Goal: Task Accomplishment & Management: Manage account settings

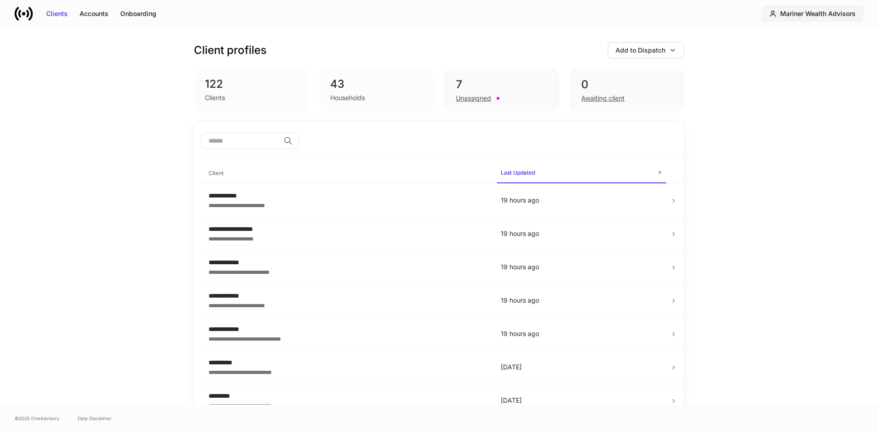
click at [796, 11] on div "Mariner Wealth Advisors" at bounding box center [817, 13] width 75 height 9
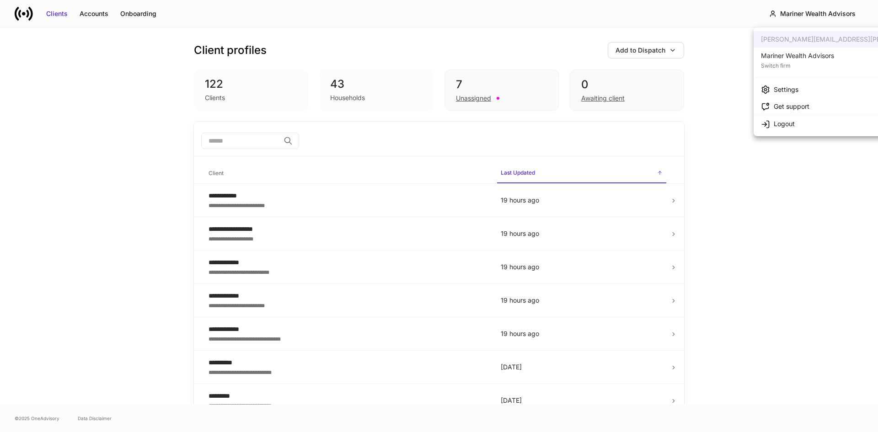
click at [796, 59] on div "Mariner Wealth Advisors" at bounding box center [797, 55] width 73 height 9
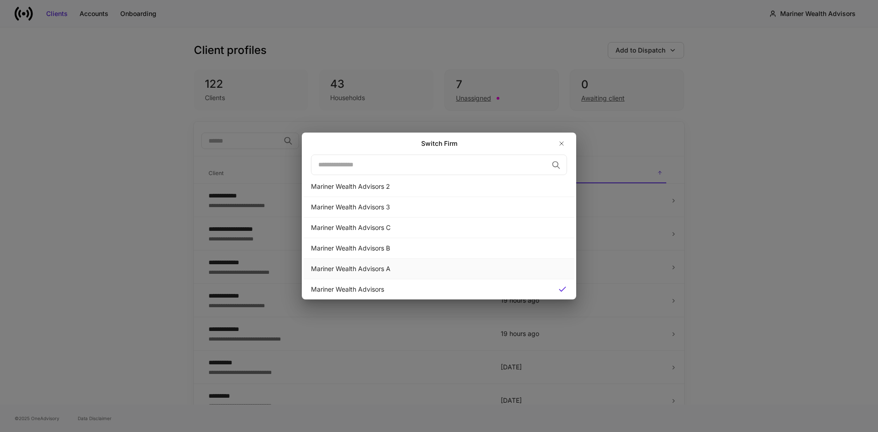
click at [380, 262] on div "Mariner Wealth Advisors A" at bounding box center [439, 269] width 271 height 21
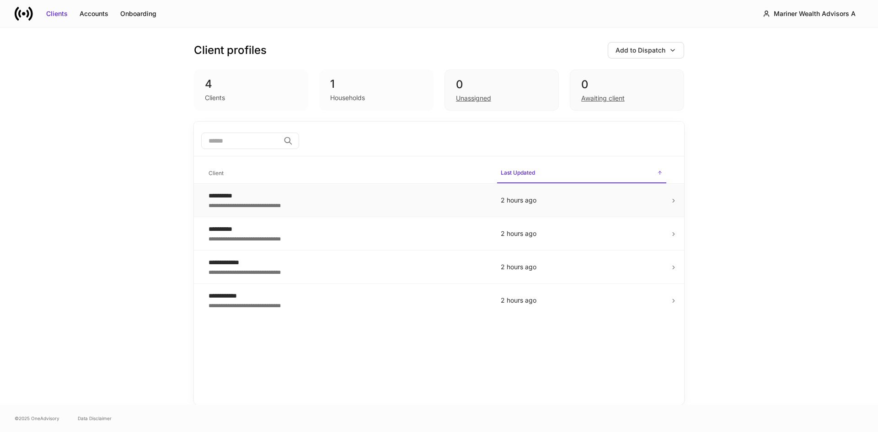
click at [245, 200] on div "**********" at bounding box center [348, 204] width 278 height 9
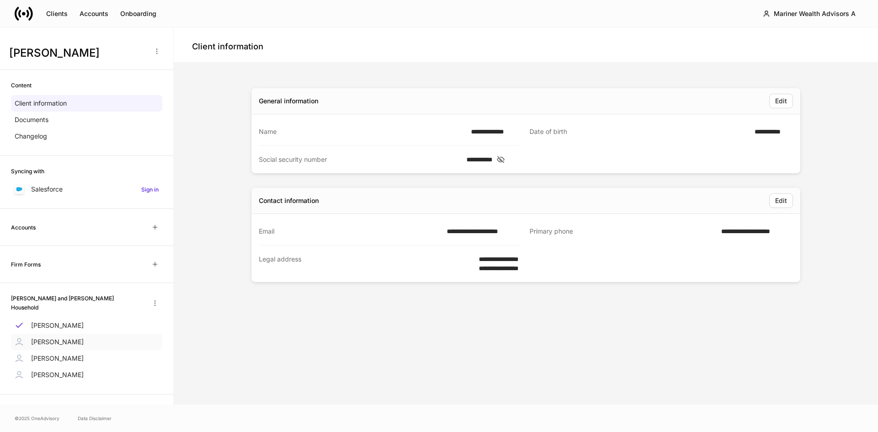
click at [50, 341] on p "[PERSON_NAME]" at bounding box center [57, 341] width 53 height 9
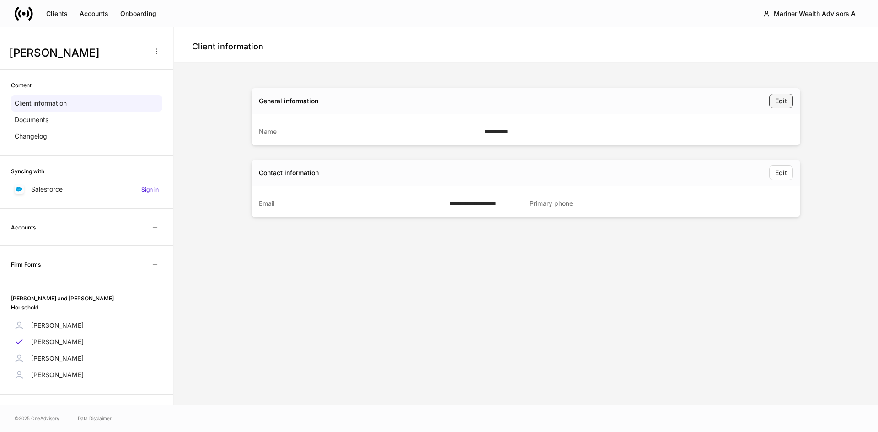
click at [779, 105] on div "Edit" at bounding box center [781, 100] width 12 height 9
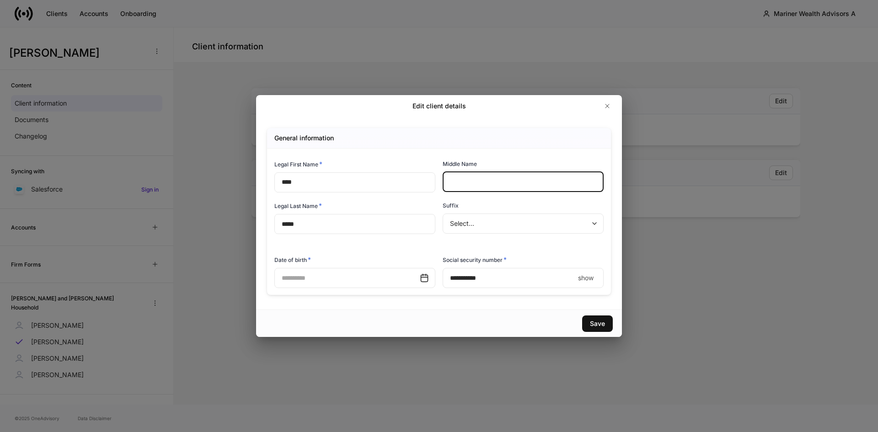
click at [470, 186] on input "text" at bounding box center [523, 182] width 161 height 20
click at [606, 106] on icon "button" at bounding box center [607, 105] width 7 height 7
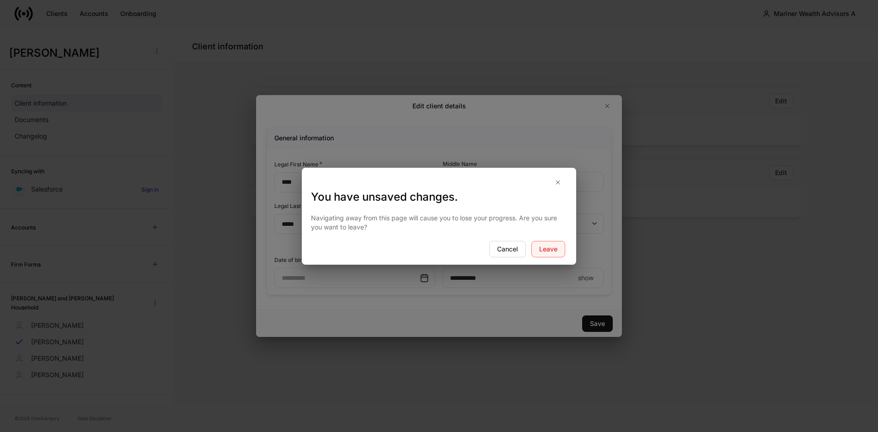
click at [546, 247] on div "Leave" at bounding box center [548, 249] width 18 height 9
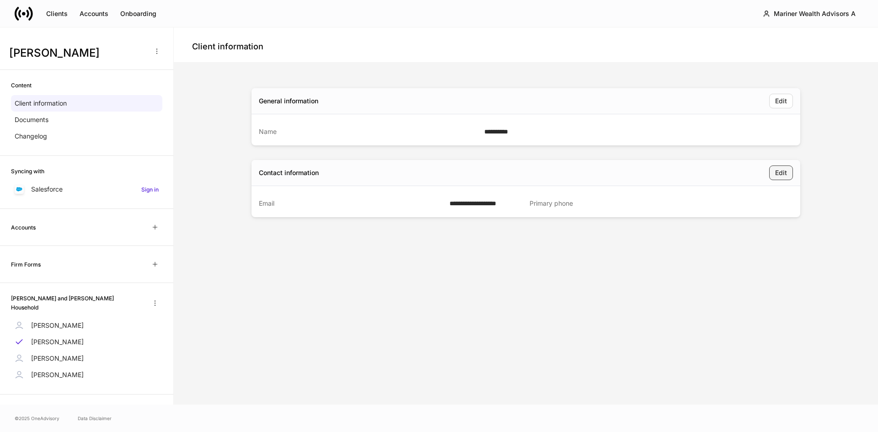
click at [777, 173] on div "Edit" at bounding box center [781, 172] width 12 height 9
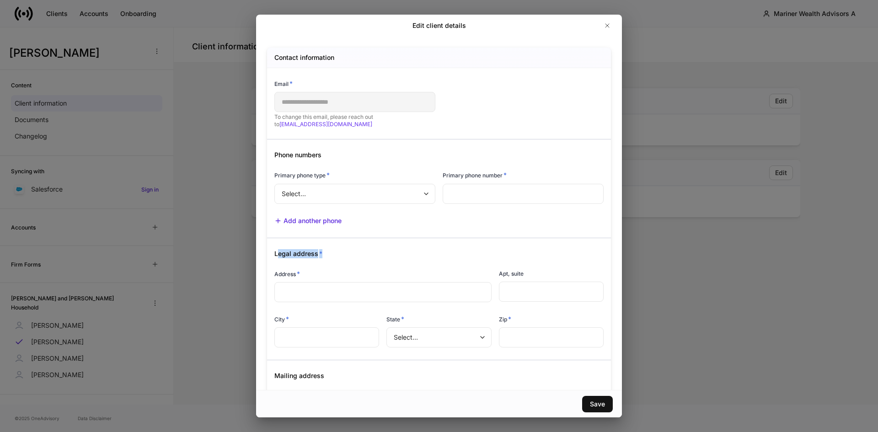
drag, startPoint x: 278, startPoint y: 252, endPoint x: 328, endPoint y: 252, distance: 50.3
click at [328, 252] on div "Legal address *" at bounding box center [435, 248] width 337 height 20
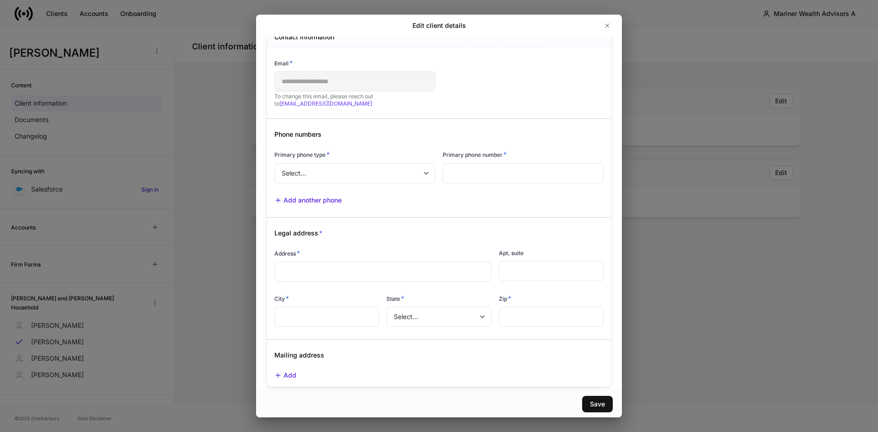
scroll to position [32, 0]
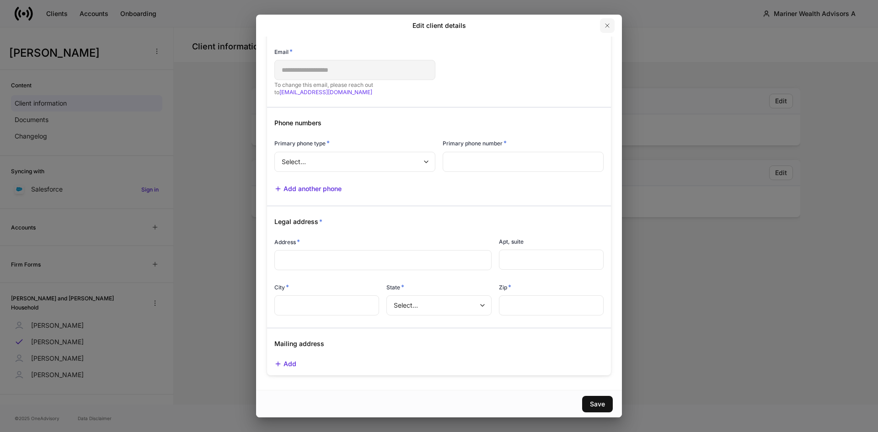
click at [606, 22] on icon "button" at bounding box center [607, 25] width 7 height 7
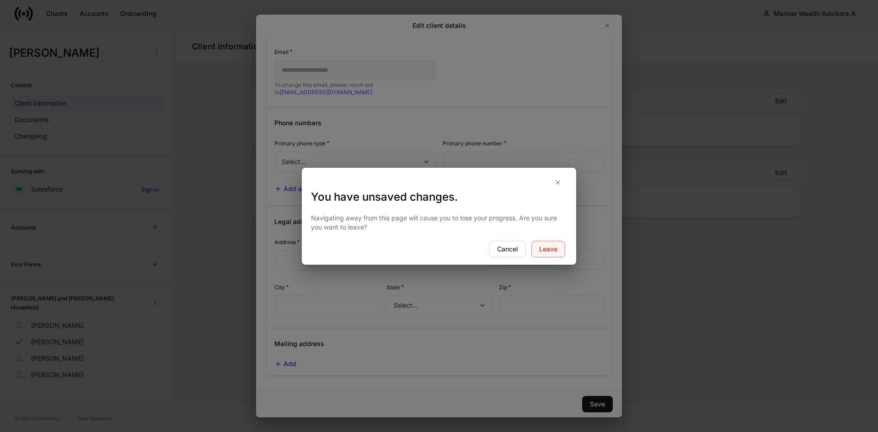
click at [548, 251] on div "Leave" at bounding box center [548, 249] width 18 height 9
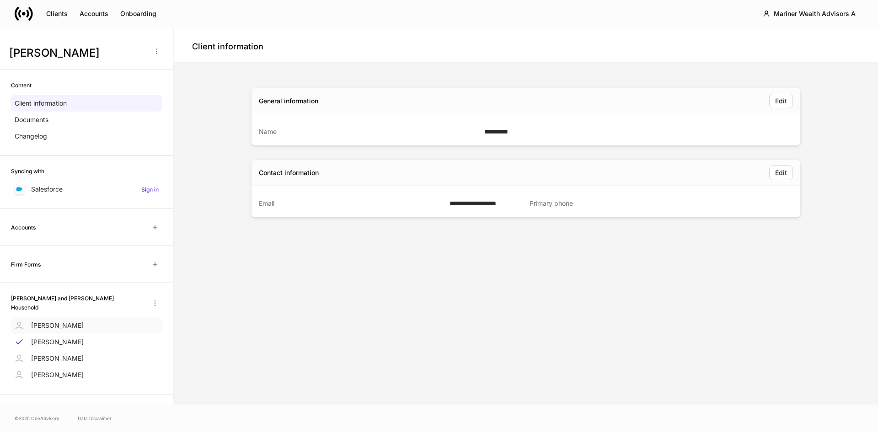
click at [57, 322] on p "[PERSON_NAME]" at bounding box center [57, 325] width 53 height 9
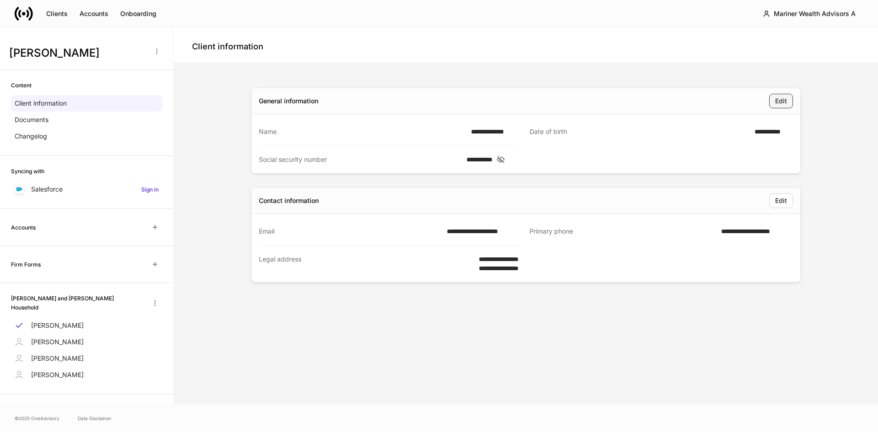
click at [782, 102] on div "Edit" at bounding box center [781, 100] width 12 height 9
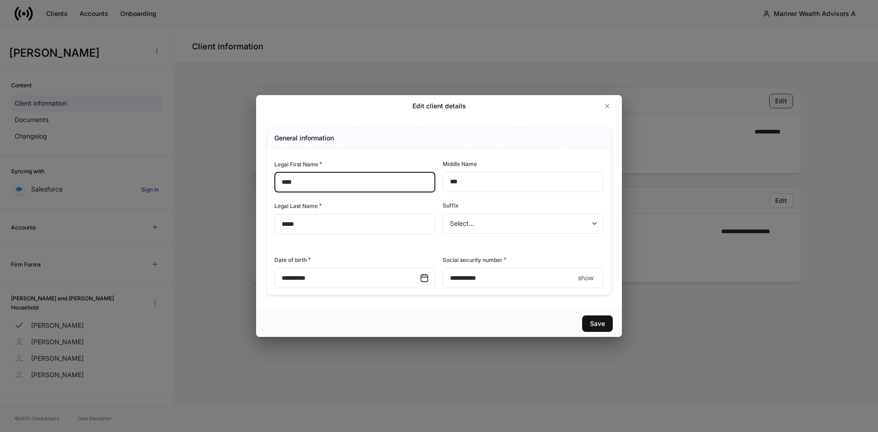
type input "**********"
click at [608, 104] on icon "button" at bounding box center [607, 105] width 7 height 7
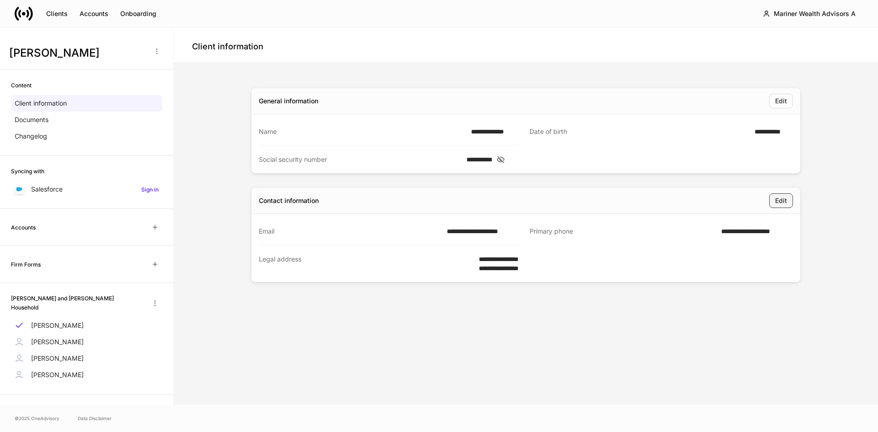
click at [774, 197] on button "Edit" at bounding box center [781, 200] width 24 height 15
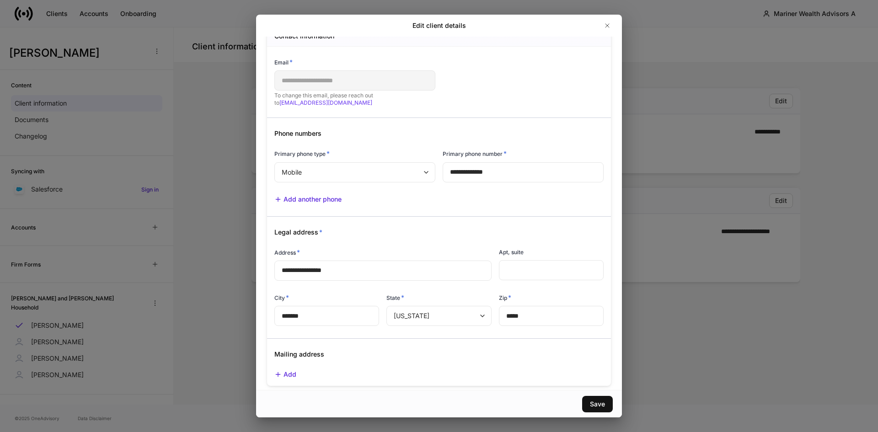
scroll to position [32, 0]
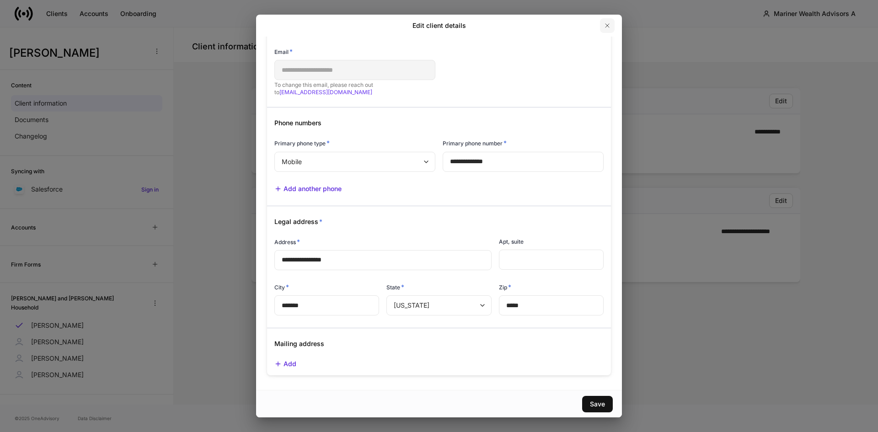
click at [607, 25] on icon "button" at bounding box center [607, 26] width 4 height 4
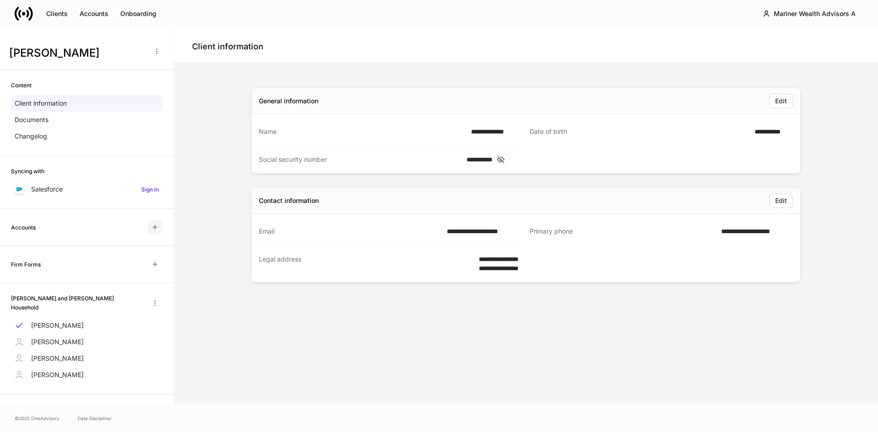
click at [151, 227] on icon "button" at bounding box center [154, 227] width 7 height 7
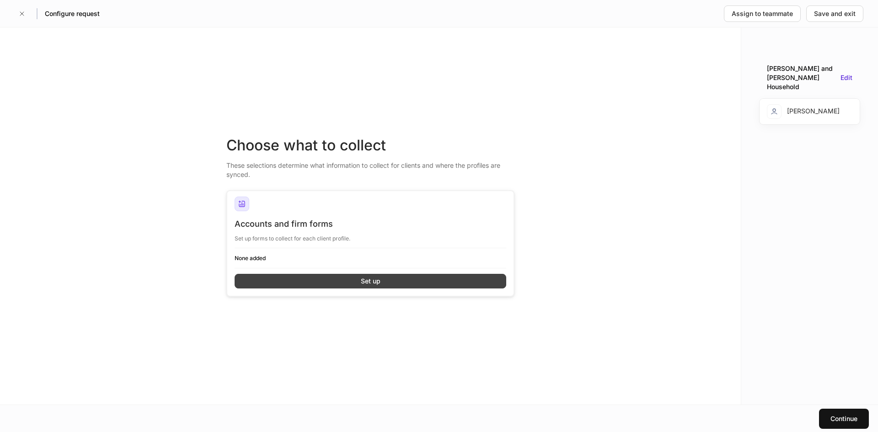
click at [394, 278] on button "Set up" at bounding box center [371, 281] width 272 height 15
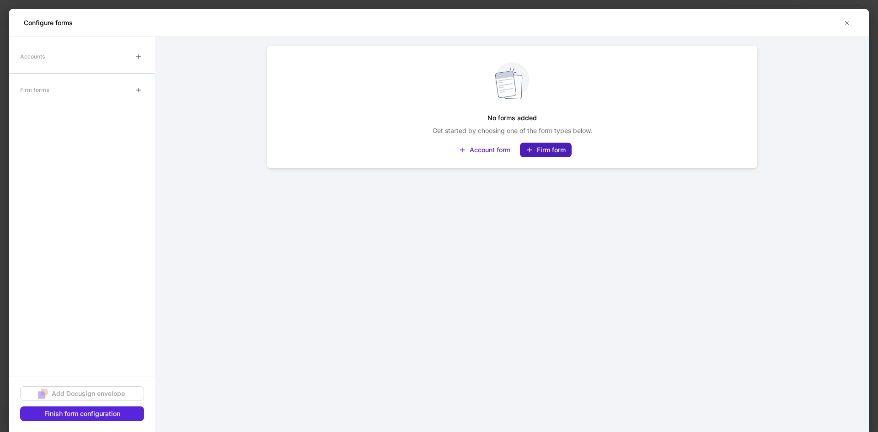
click at [539, 148] on div "Firm form" at bounding box center [551, 149] width 29 height 9
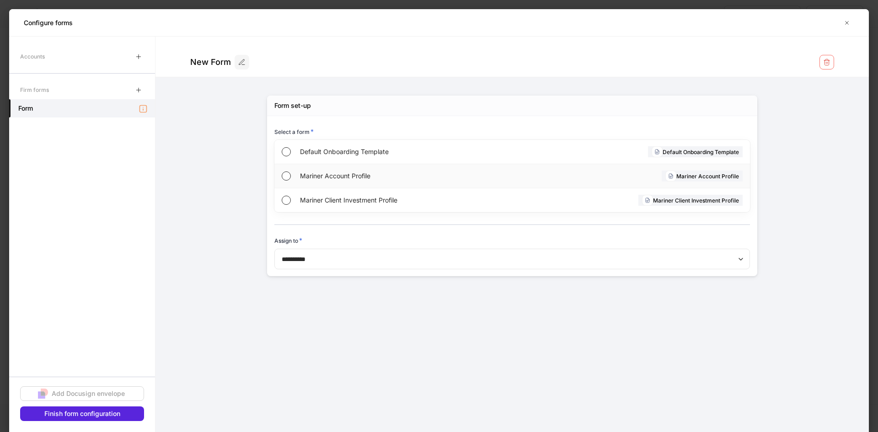
click at [330, 174] on span "Mariner Account Profile" at bounding box center [404, 175] width 209 height 9
click at [830, 61] on button "button" at bounding box center [826, 62] width 15 height 15
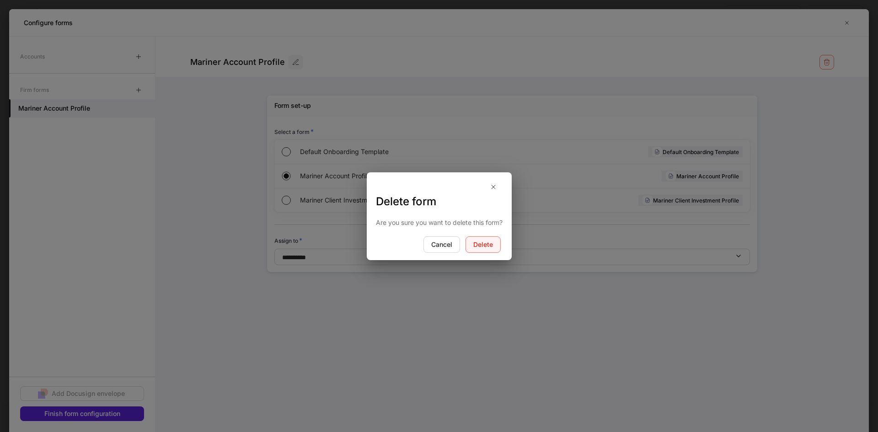
click at [490, 240] on div "Delete" at bounding box center [483, 244] width 20 height 9
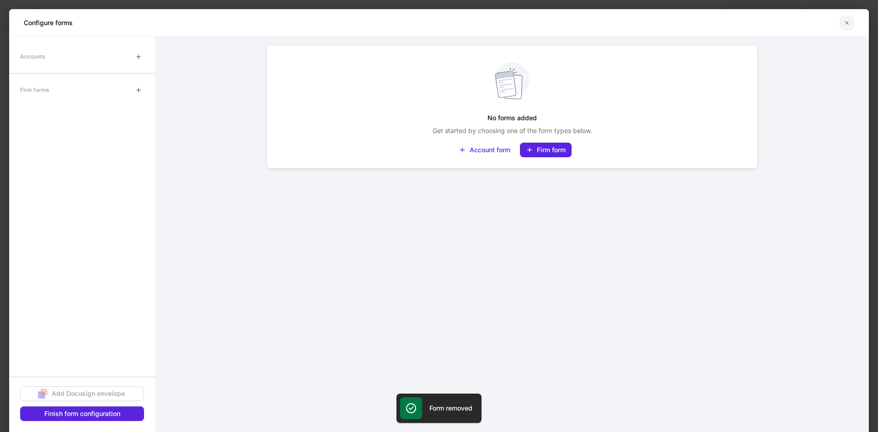
click at [845, 25] on icon "button" at bounding box center [846, 22] width 7 height 7
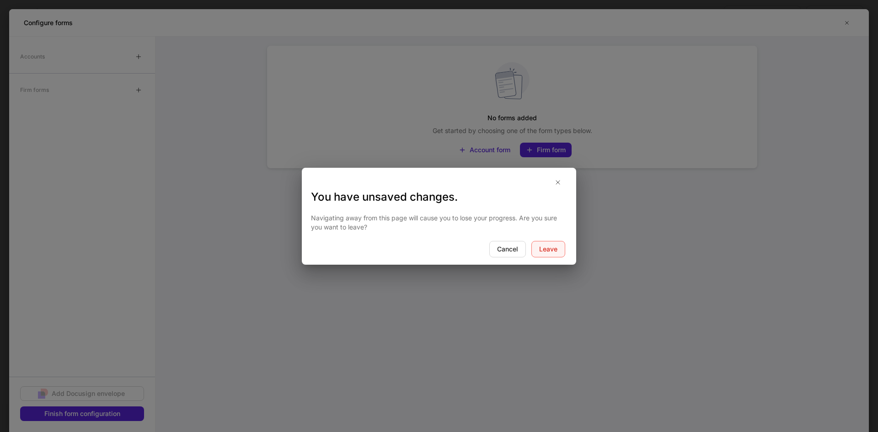
click at [541, 250] on div "Leave" at bounding box center [548, 249] width 18 height 9
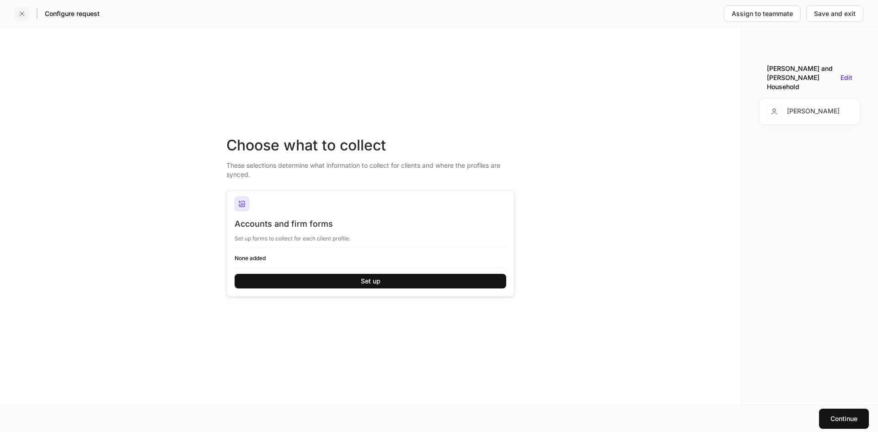
click at [20, 11] on icon "button" at bounding box center [21, 13] width 7 height 7
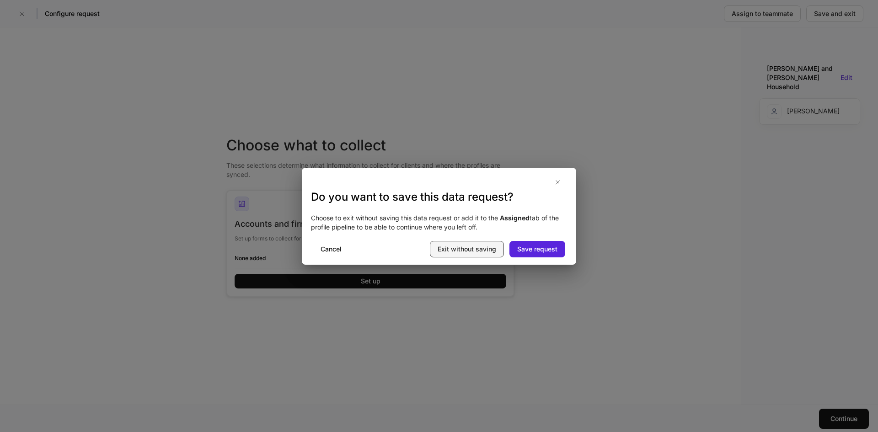
click at [485, 253] on div "Exit without saving" at bounding box center [467, 249] width 59 height 9
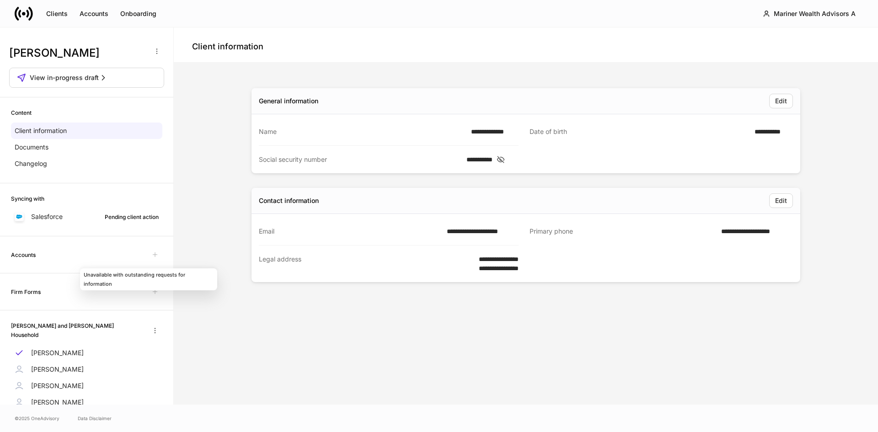
click at [271, 310] on div "**********" at bounding box center [526, 233] width 549 height 305
click at [44, 349] on p "[PERSON_NAME]" at bounding box center [57, 352] width 53 height 9
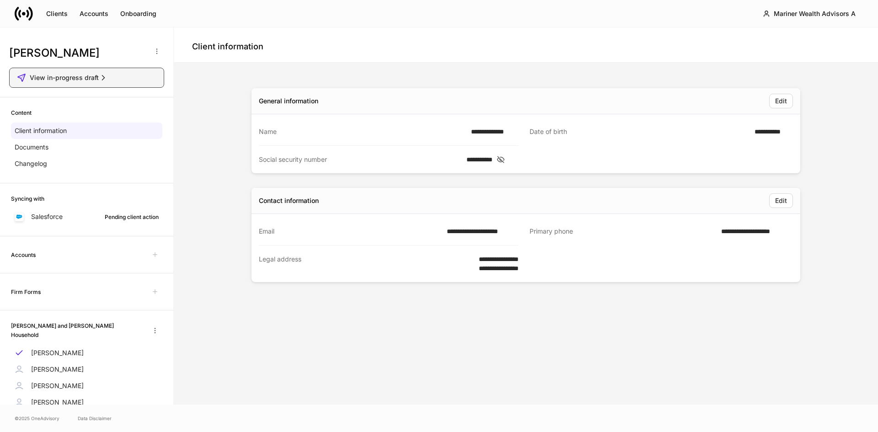
click at [104, 80] on icon "button" at bounding box center [103, 77] width 2 height 5
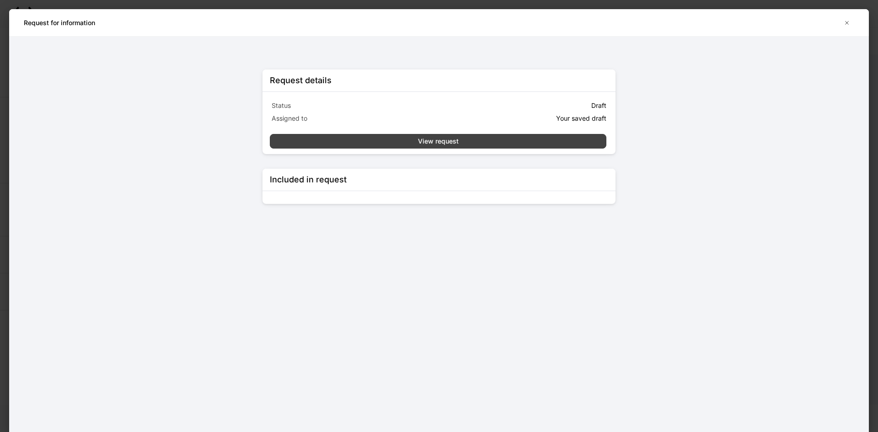
click at [437, 140] on div "View request" at bounding box center [438, 141] width 41 height 9
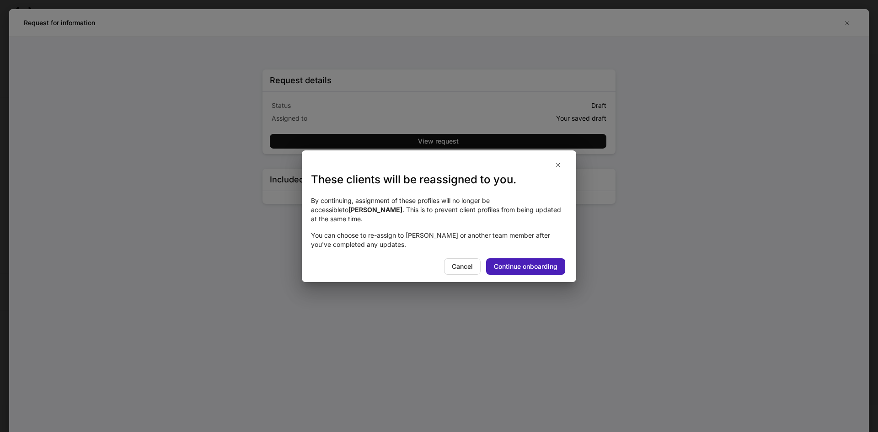
click at [535, 262] on div "Continue onboarding" at bounding box center [526, 266] width 64 height 9
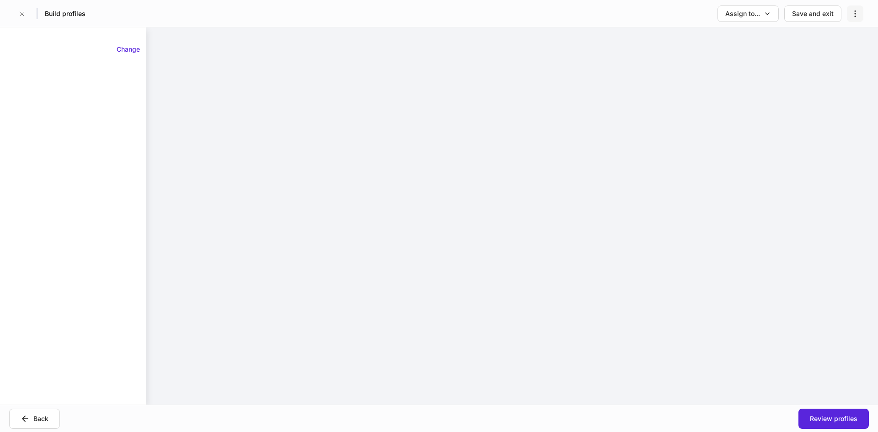
click at [856, 13] on icon "button" at bounding box center [855, 13] width 9 height 9
click at [838, 35] on p "Delete request" at bounding box center [834, 36] width 44 height 9
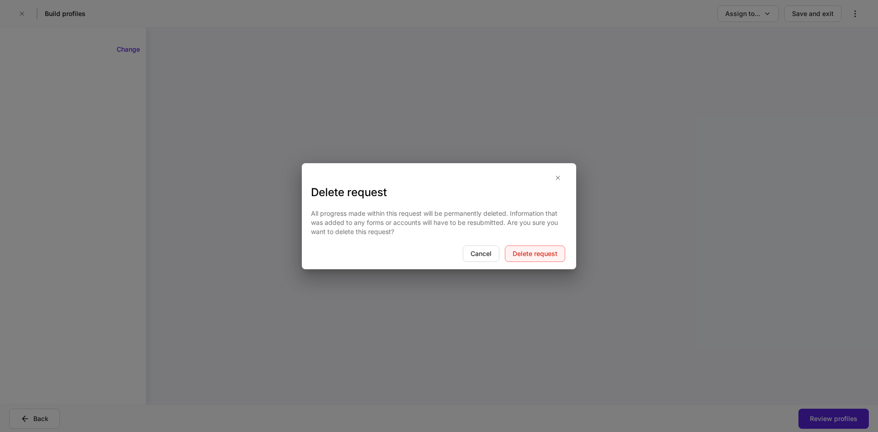
click at [531, 252] on div "Delete request" at bounding box center [535, 253] width 45 height 9
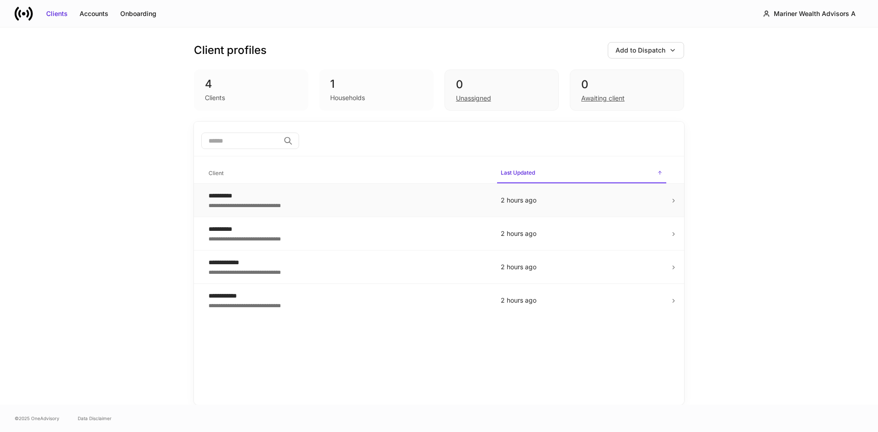
click at [246, 203] on div "**********" at bounding box center [348, 204] width 278 height 9
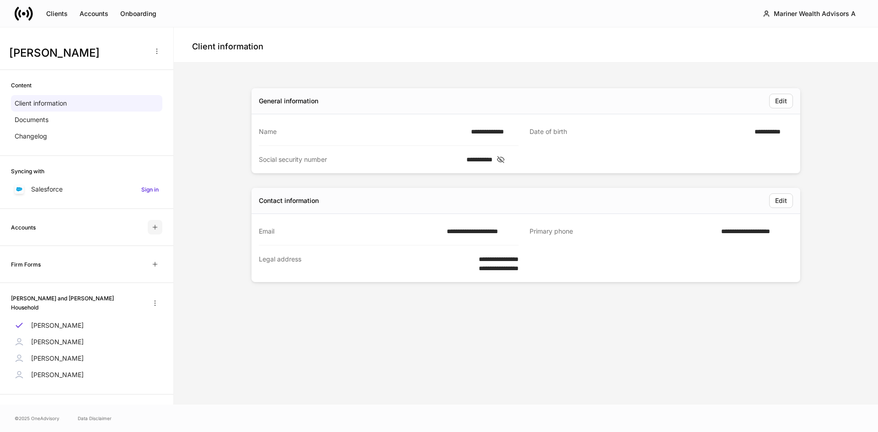
click at [151, 226] on icon "button" at bounding box center [154, 227] width 7 height 7
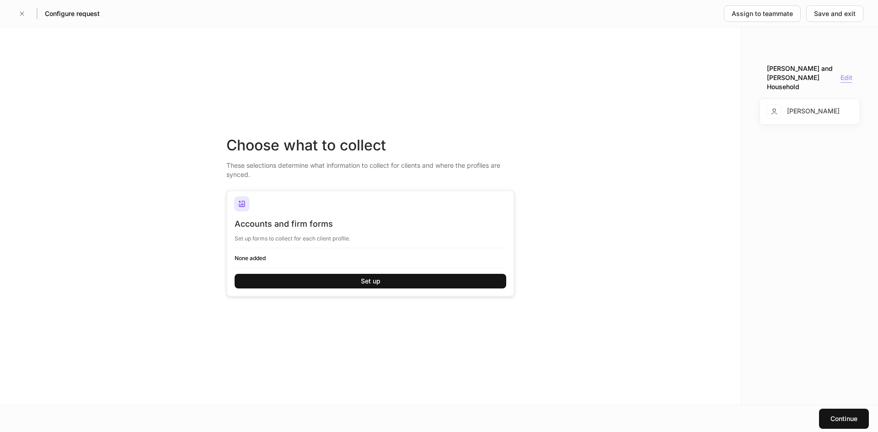
click at [847, 73] on div "Edit" at bounding box center [846, 78] width 12 height 10
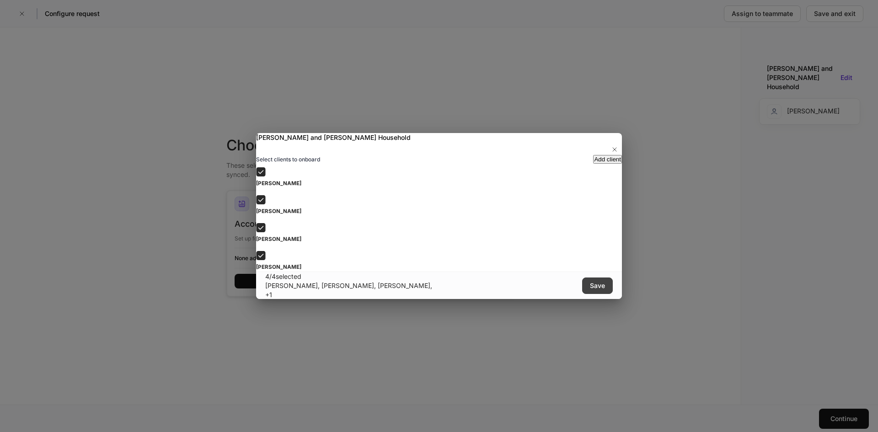
click at [595, 290] on div "Save" at bounding box center [597, 285] width 15 height 9
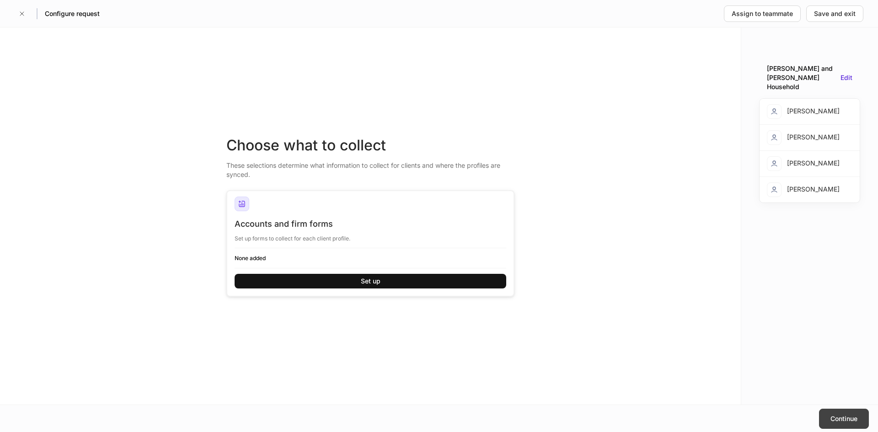
click at [837, 414] on div "Continue" at bounding box center [843, 418] width 27 height 9
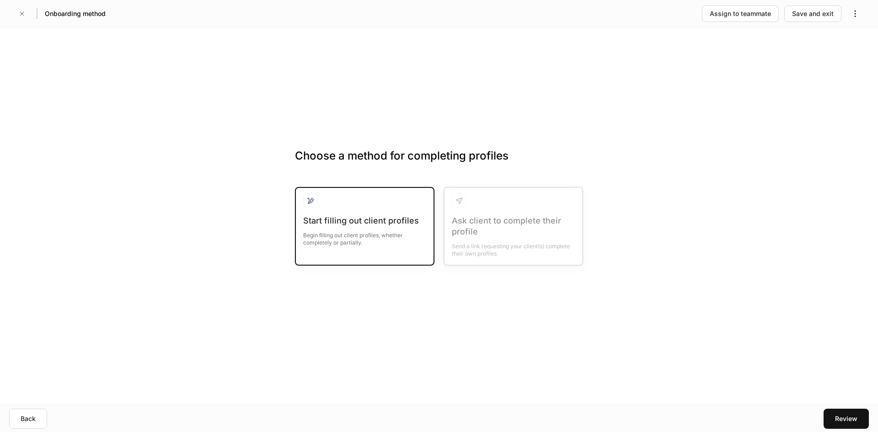
click at [357, 234] on div "Begin filling out client profiles, whether completely or partially." at bounding box center [364, 236] width 123 height 20
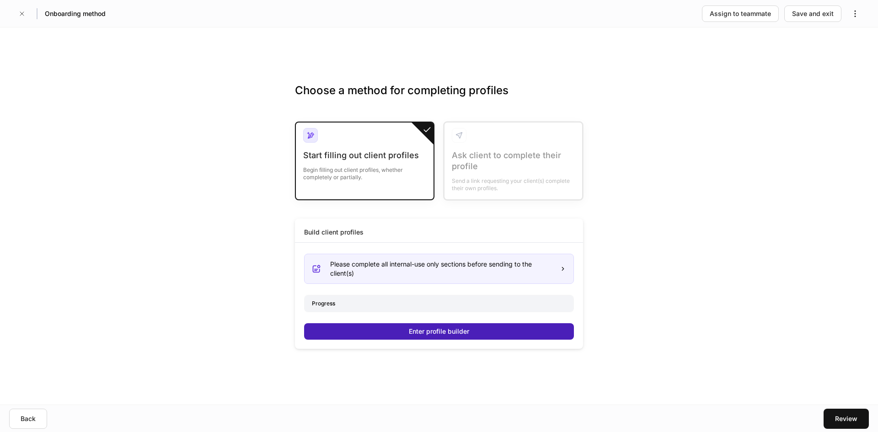
click at [408, 327] on button "Enter profile builder" at bounding box center [439, 331] width 270 height 16
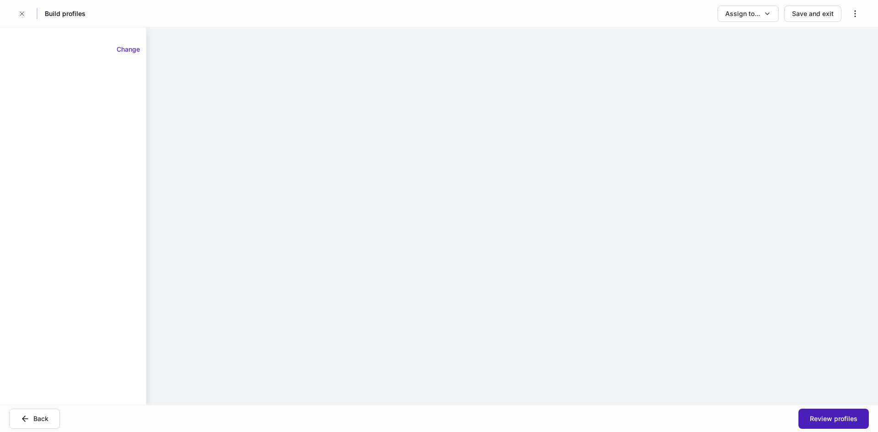
click at [822, 420] on div "Review profiles" at bounding box center [834, 418] width 48 height 9
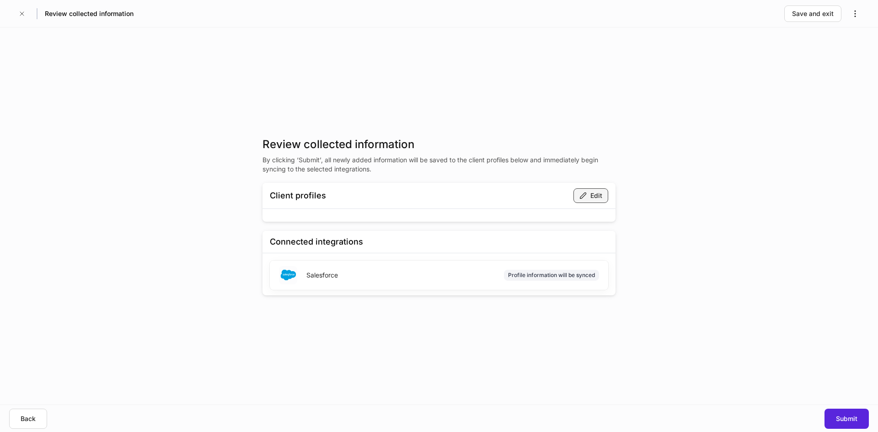
click at [591, 192] on div "Edit" at bounding box center [596, 195] width 12 height 9
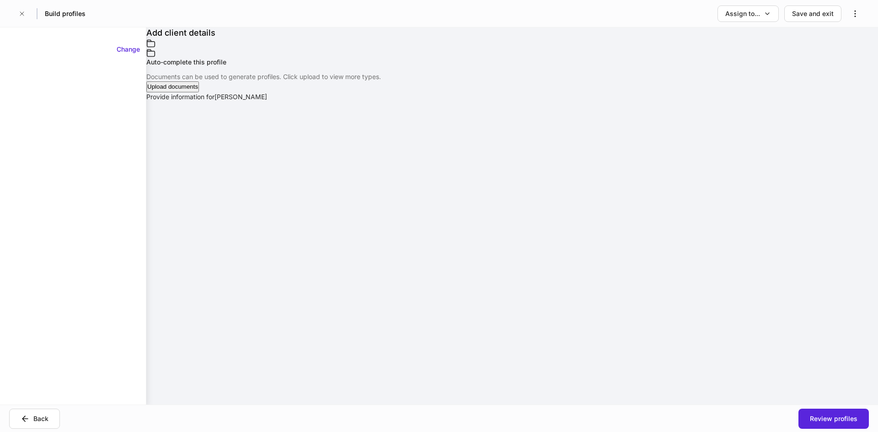
click at [414, 102] on div "Provide information for [PERSON_NAME] Please complete all internal-use only sec…" at bounding box center [512, 96] width 732 height 9
click at [23, 12] on icon "button" at bounding box center [21, 13] width 7 height 7
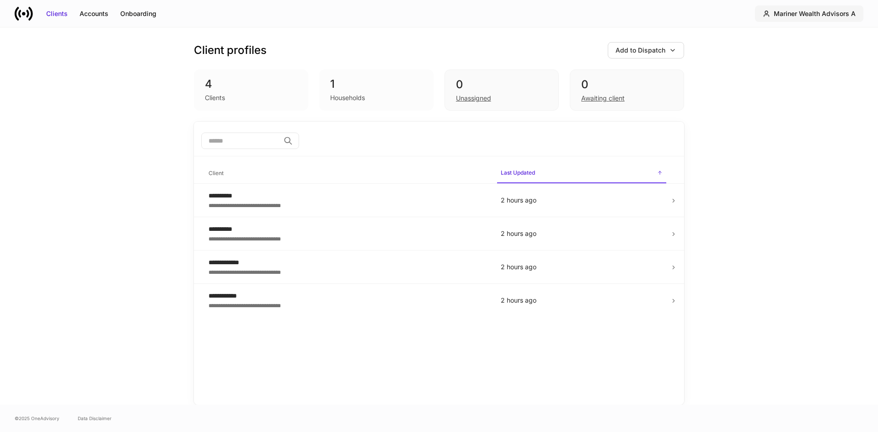
click at [789, 16] on div "Mariner Wealth Advisors A" at bounding box center [815, 13] width 82 height 9
click at [806, 3] on div "Clients Accounts Onboarding Mariner Wealth Advisors A" at bounding box center [439, 13] width 878 height 27
click at [806, 11] on div "Mariner Wealth Advisors A" at bounding box center [815, 13] width 82 height 9
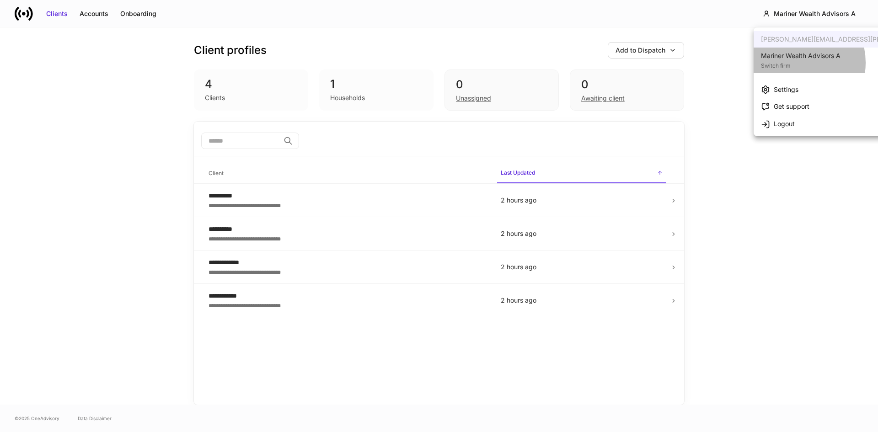
click at [794, 63] on div "Switch firm" at bounding box center [801, 64] width 80 height 9
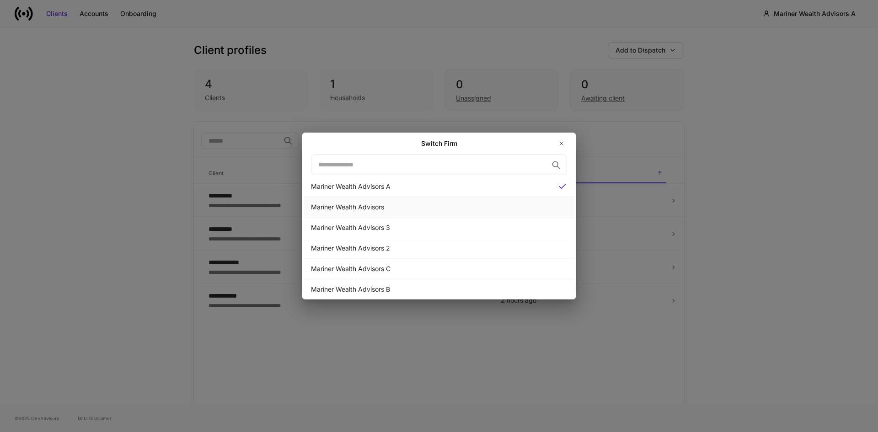
click at [380, 210] on div "Mariner Wealth Advisors" at bounding box center [439, 207] width 256 height 9
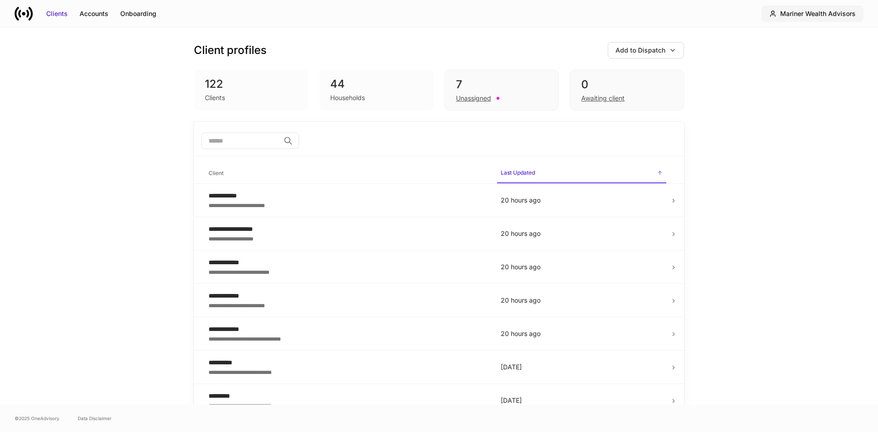
click at [832, 16] on div "Mariner Wealth Advisors" at bounding box center [817, 13] width 75 height 9
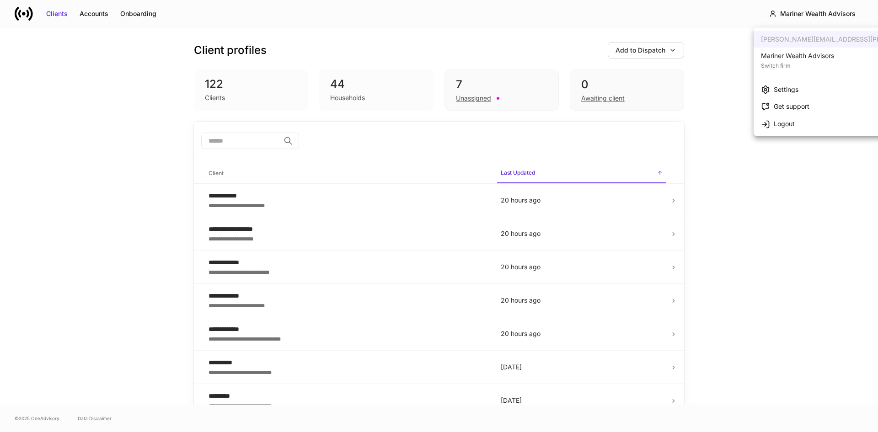
click at [800, 58] on div "Mariner Wealth Advisors" at bounding box center [797, 55] width 73 height 9
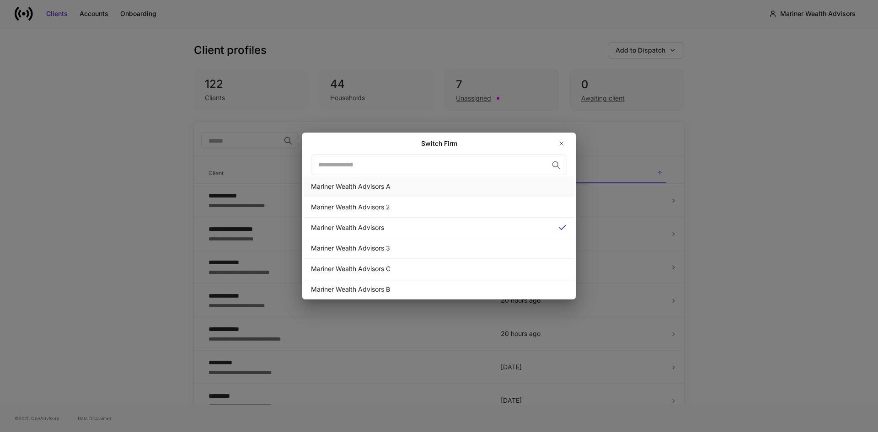
click at [392, 182] on div "Mariner Wealth Advisors A" at bounding box center [439, 186] width 256 height 9
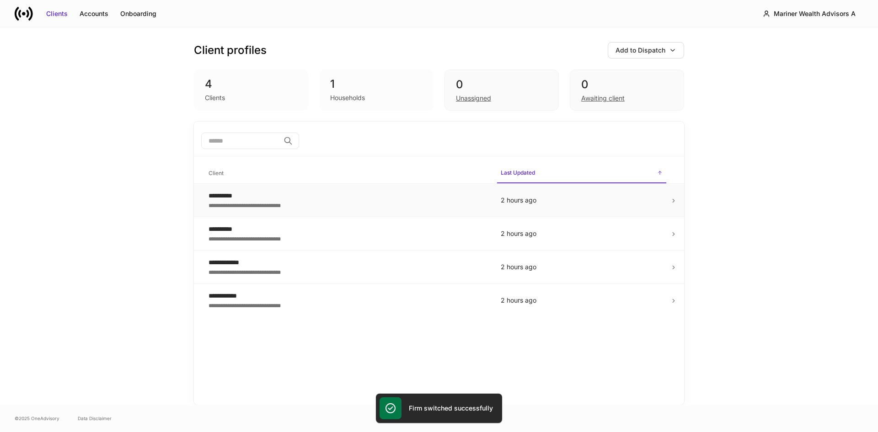
click at [294, 200] on div "**********" at bounding box center [348, 195] width 278 height 9
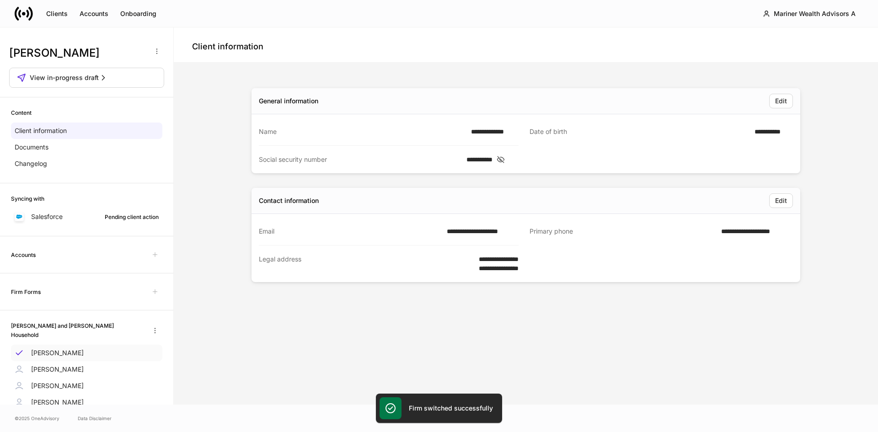
click at [51, 348] on p "[PERSON_NAME]" at bounding box center [57, 352] width 53 height 9
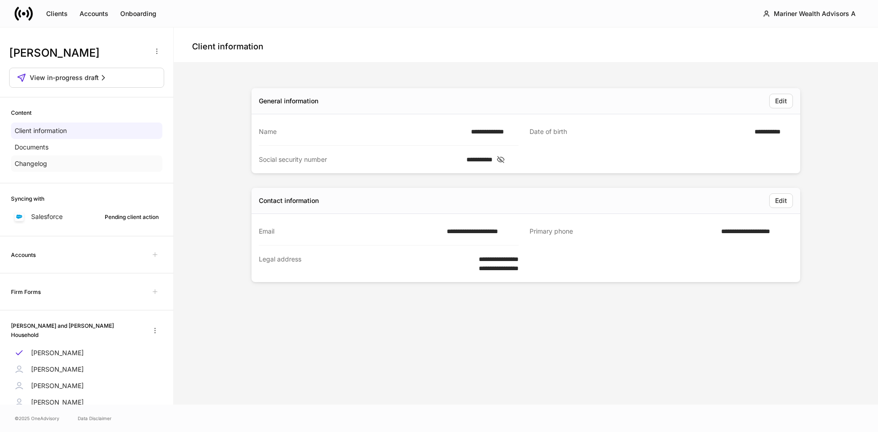
click at [26, 163] on p "Changelog" at bounding box center [31, 163] width 32 height 9
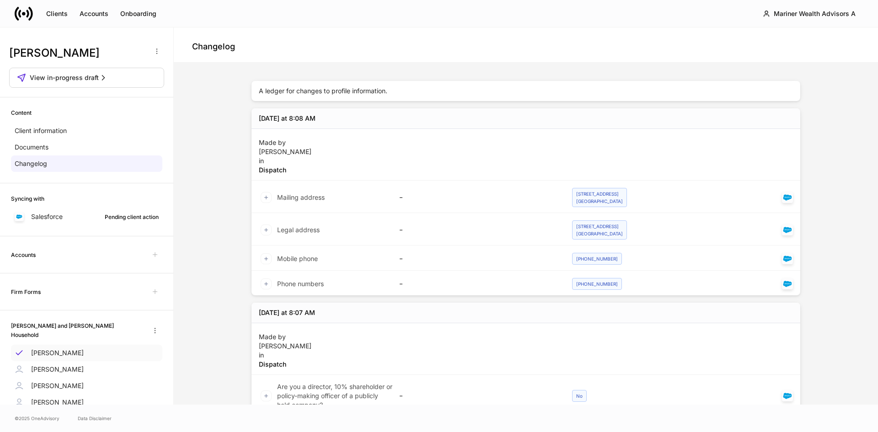
click at [59, 348] on p "[PERSON_NAME]" at bounding box center [57, 352] width 53 height 9
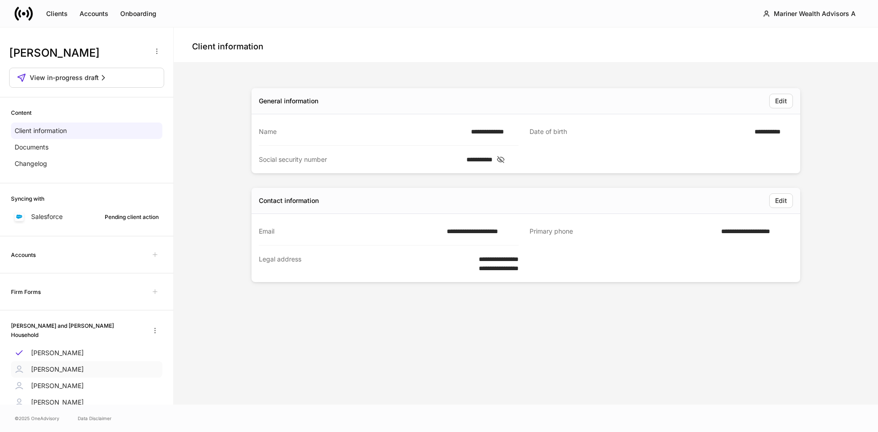
click at [45, 365] on p "[PERSON_NAME]" at bounding box center [57, 369] width 53 height 9
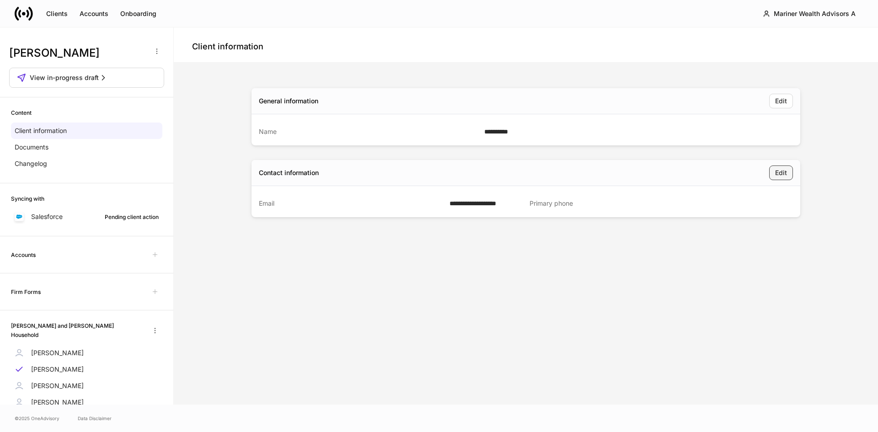
click at [787, 178] on button "Edit" at bounding box center [781, 173] width 24 height 15
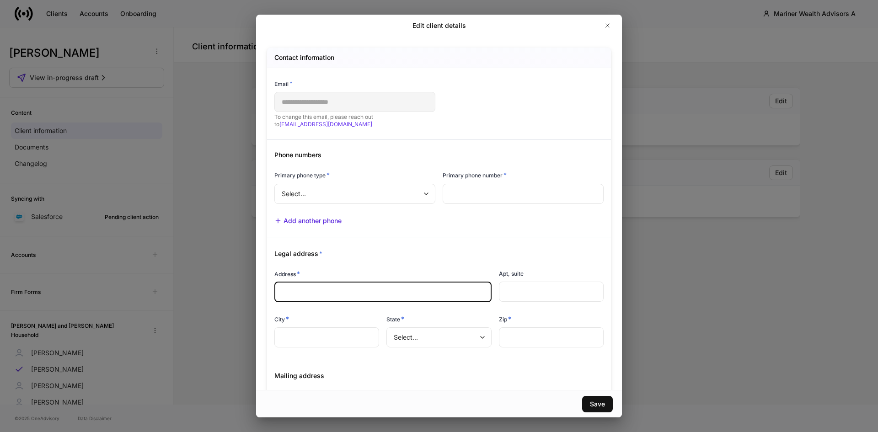
click at [368, 289] on input "text" at bounding box center [383, 292] width 203 height 9
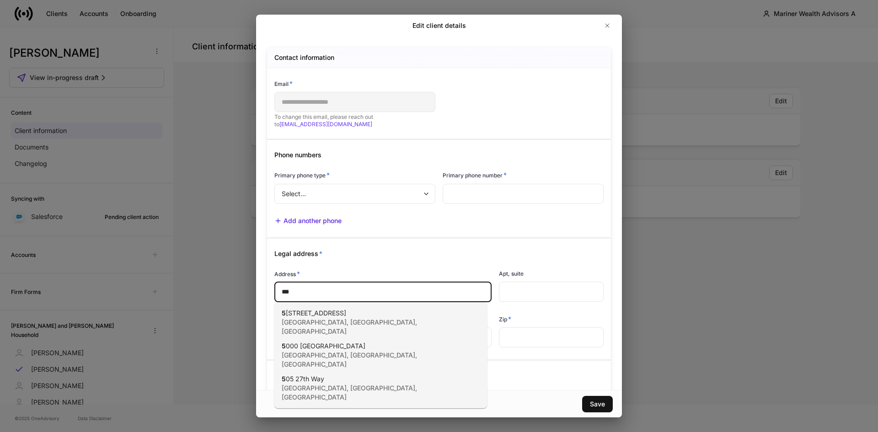
click at [315, 342] on span "000 [GEOGRAPHIC_DATA]" at bounding box center [326, 346] width 80 height 8
type input "**********"
type input "*******"
type input "*"
type input "*****"
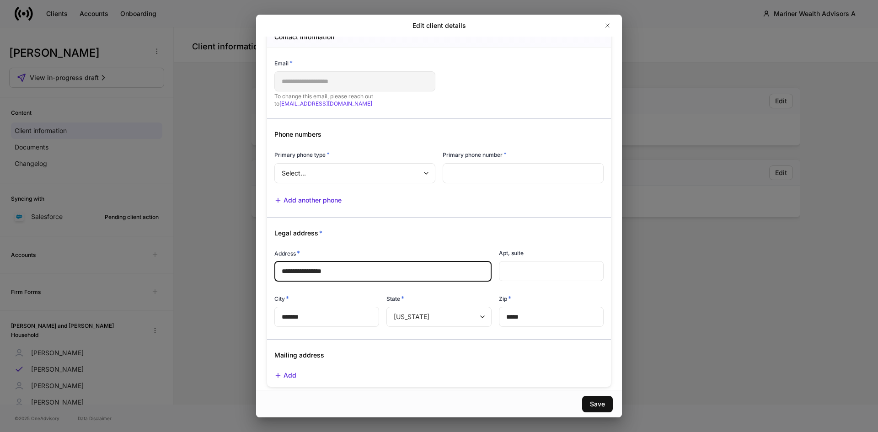
scroll to position [32, 0]
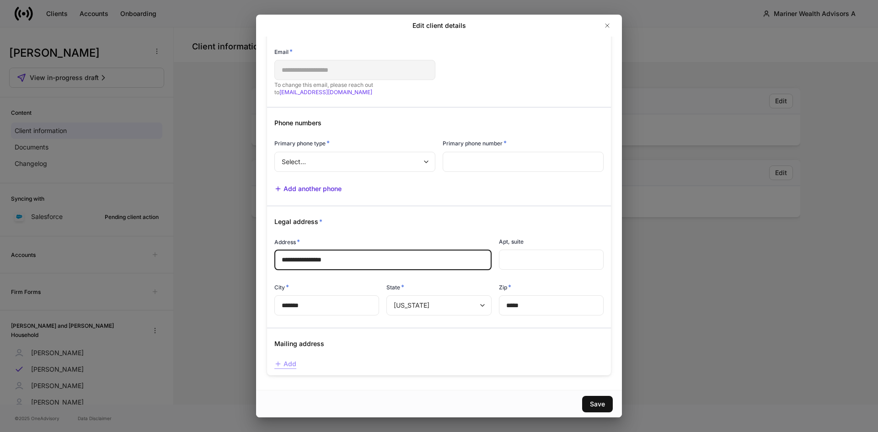
type input "**********"
click at [288, 364] on div "Add" at bounding box center [285, 364] width 22 height 10
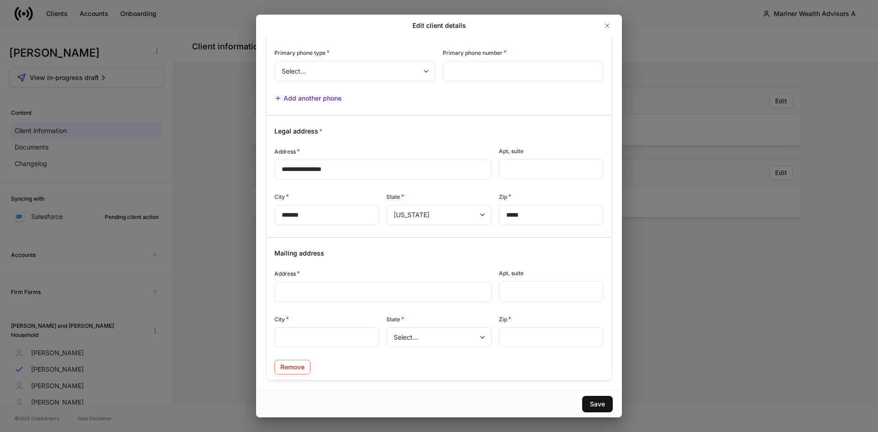
scroll to position [127, 0]
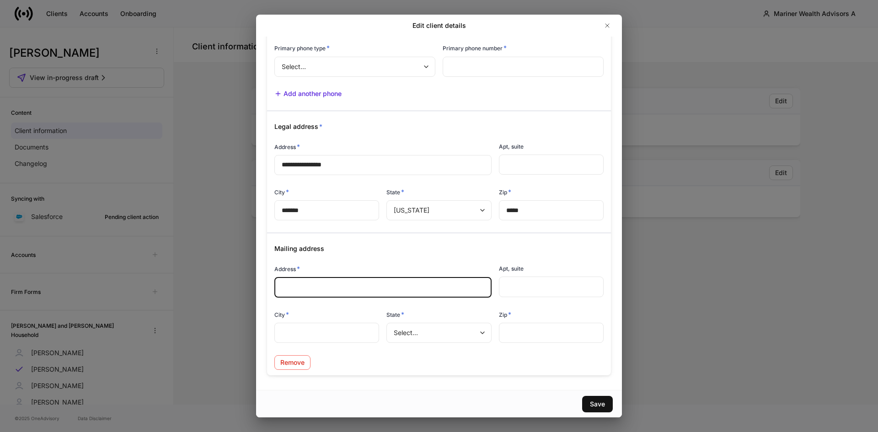
click at [322, 287] on input "text" at bounding box center [383, 287] width 203 height 9
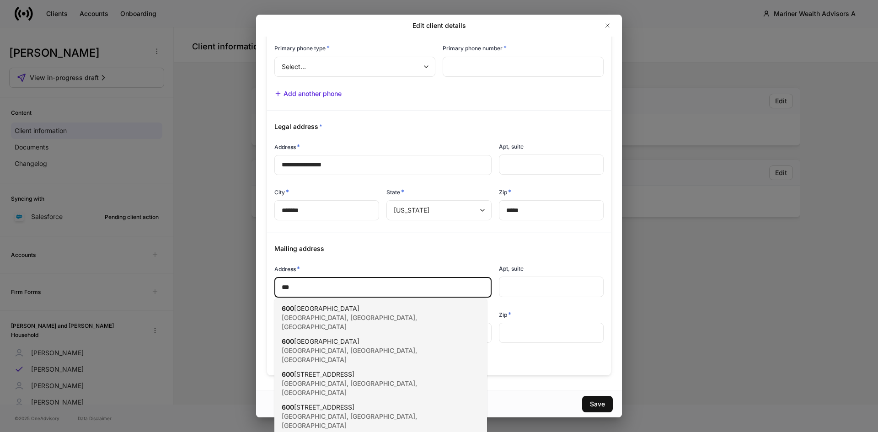
click at [335, 337] on span "[GEOGRAPHIC_DATA]" at bounding box center [326, 341] width 65 height 8
type input "**********"
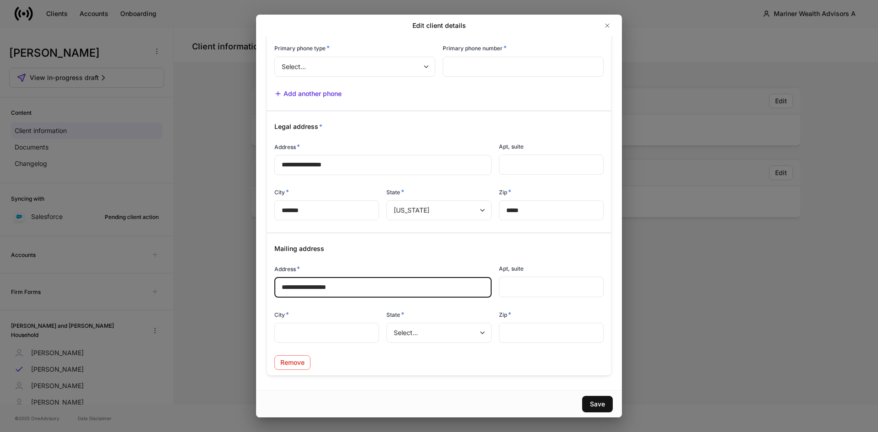
type input "*******"
type input "*"
type input "*****"
type input "**********"
click at [298, 362] on div "Remove" at bounding box center [292, 362] width 24 height 9
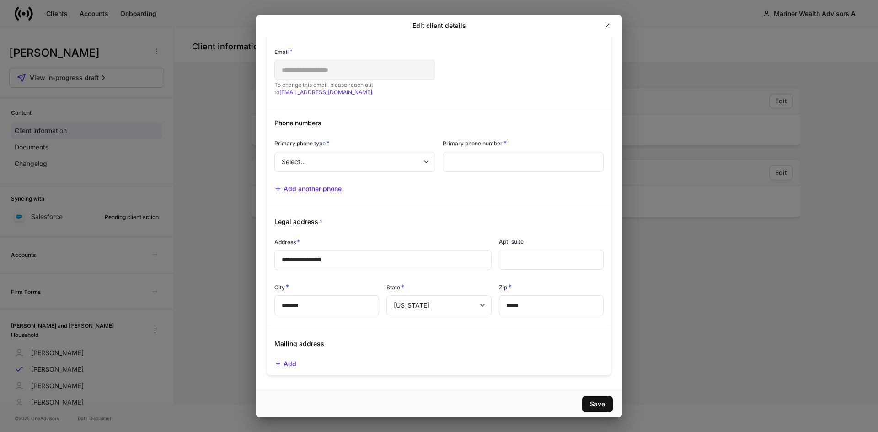
scroll to position [32, 0]
click at [598, 400] on div "Save" at bounding box center [597, 404] width 15 height 9
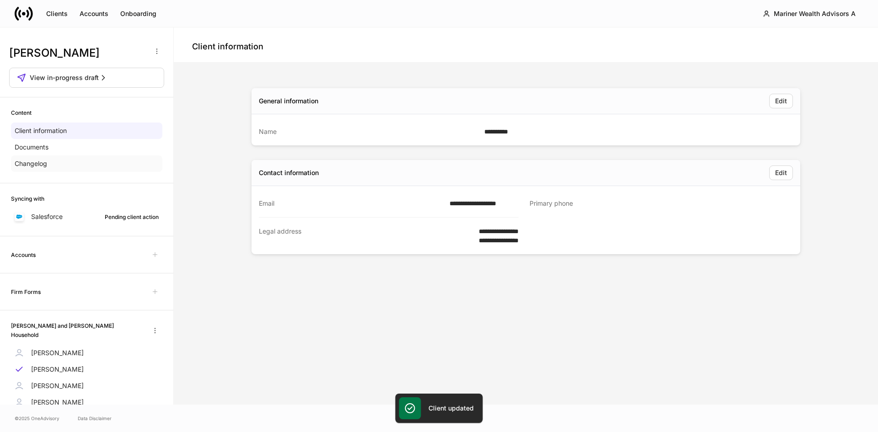
click at [36, 162] on p "Changelog" at bounding box center [31, 163] width 32 height 9
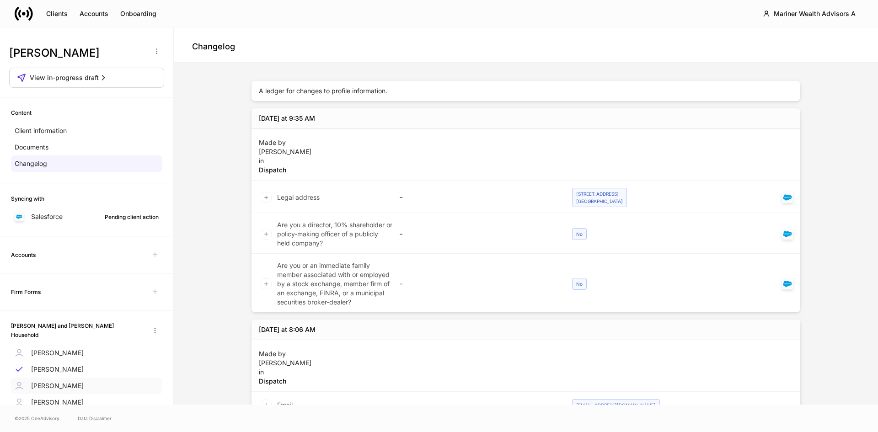
click at [31, 383] on p "[PERSON_NAME]" at bounding box center [57, 385] width 53 height 9
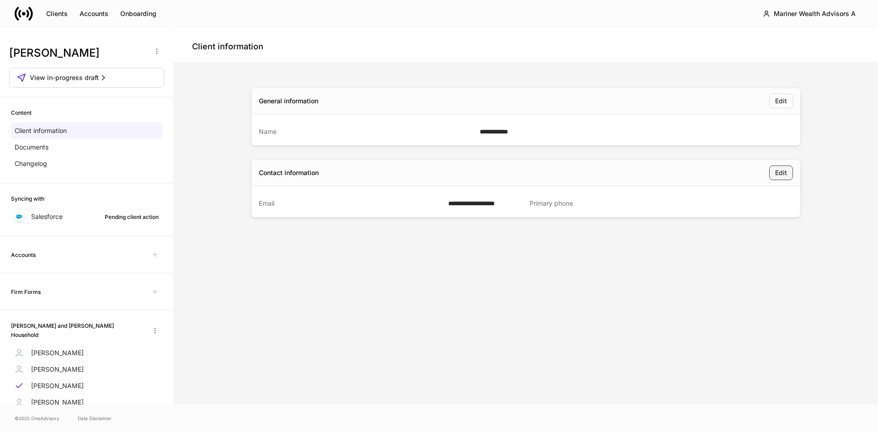
click at [782, 172] on div "Edit" at bounding box center [781, 172] width 12 height 9
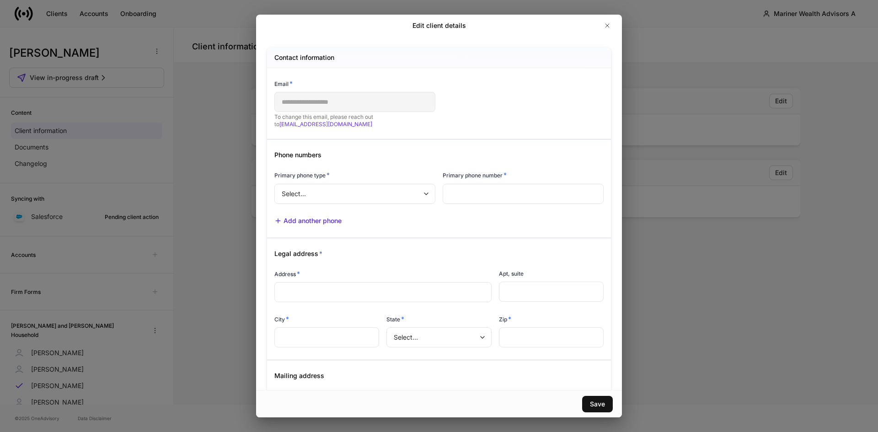
click at [376, 297] on div "​" at bounding box center [382, 292] width 217 height 20
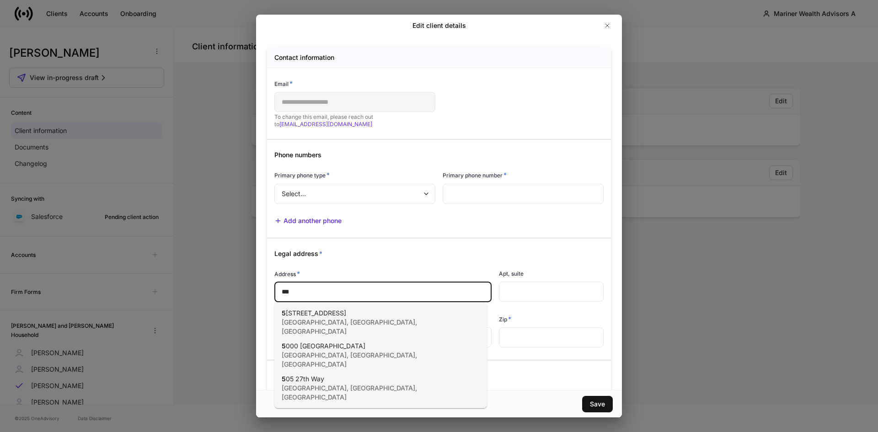
click at [343, 375] on div "[STREET_ADDRESS]" at bounding box center [371, 388] width 178 height 27
type input "**********"
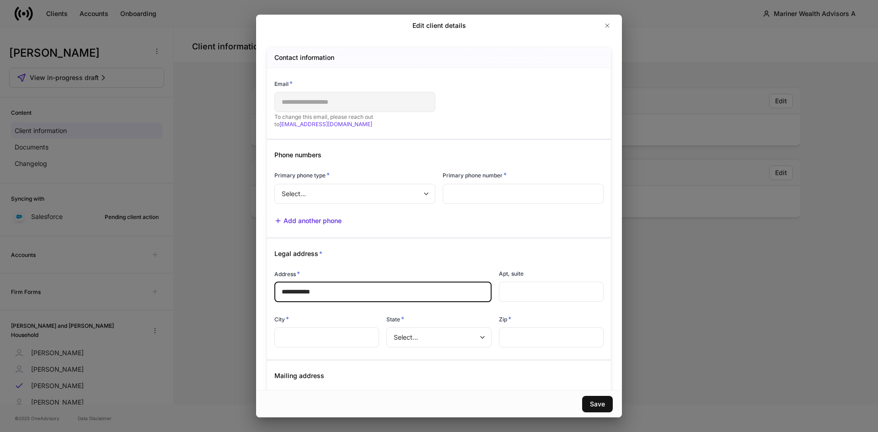
type input "*******"
type input "*"
type input "*****"
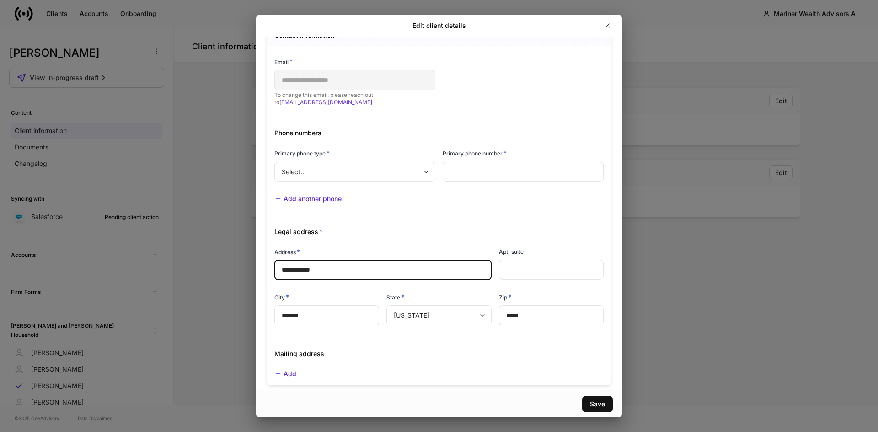
scroll to position [32, 0]
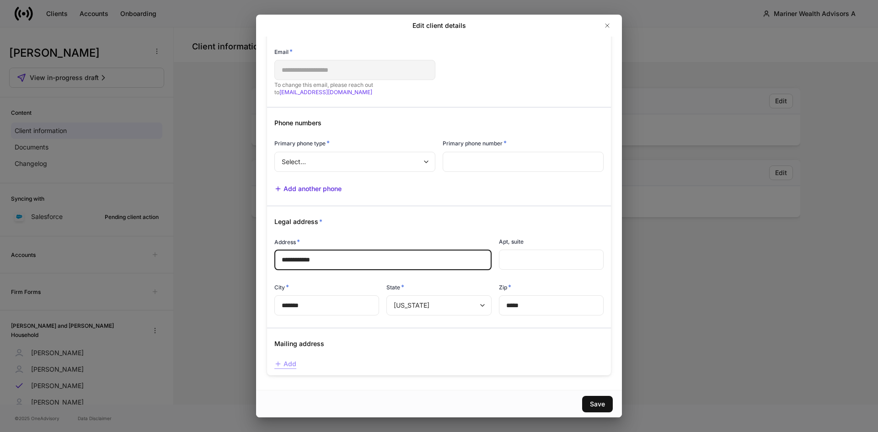
type input "**********"
click at [291, 363] on div "Add" at bounding box center [285, 364] width 22 height 10
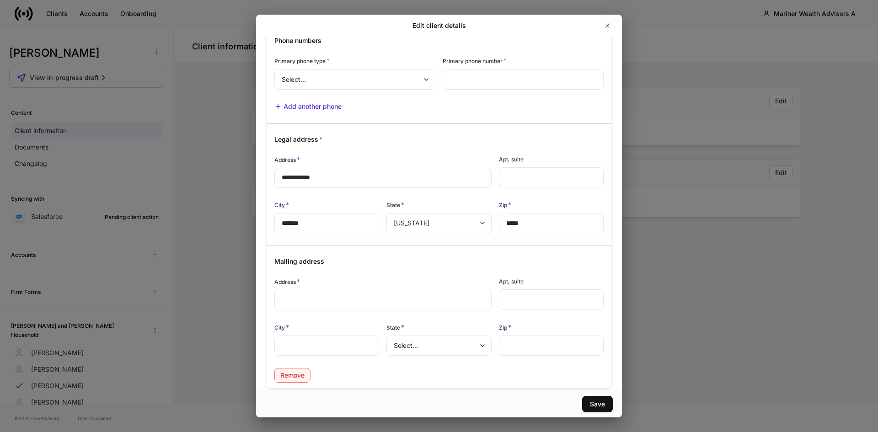
scroll to position [127, 0]
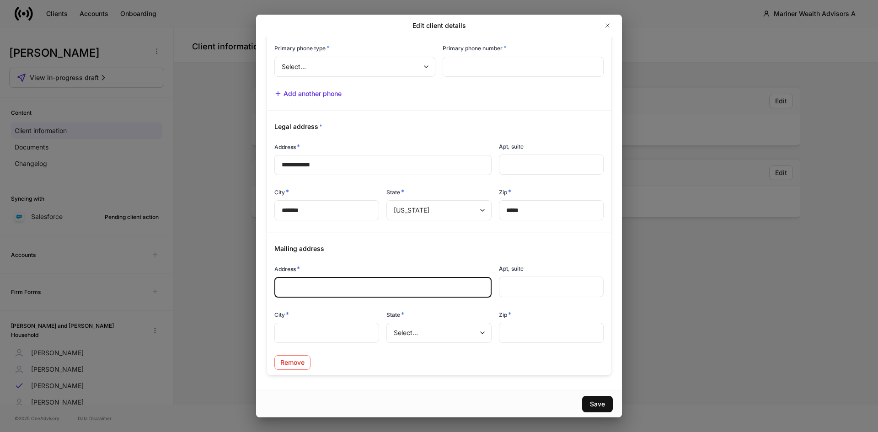
click at [308, 284] on input "text" at bounding box center [383, 287] width 203 height 9
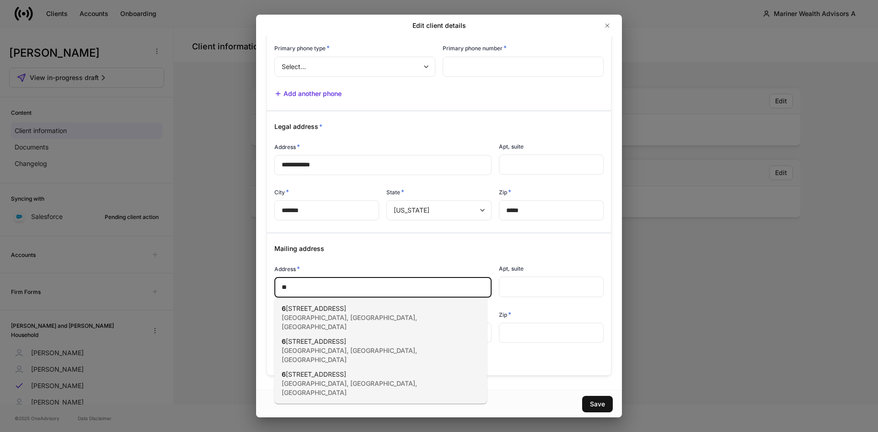
click at [333, 313] on div "6 [STREET_ADDRESS]" at bounding box center [371, 317] width 178 height 27
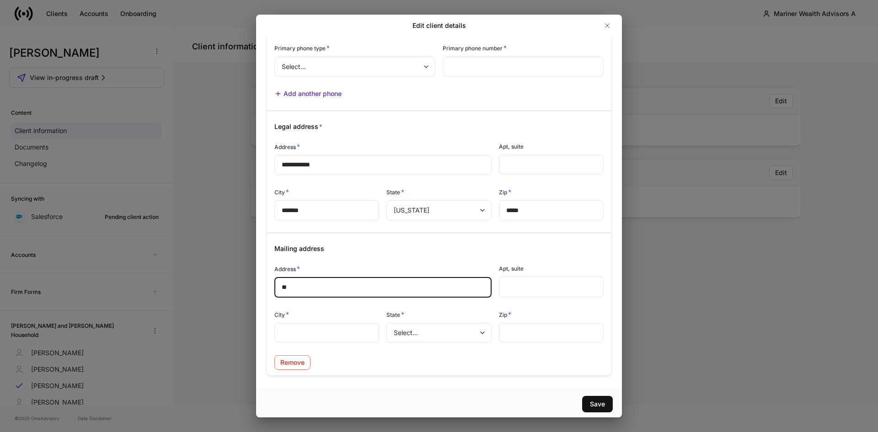
type input "**********"
type input "*******"
type input "*"
type input "*****"
type input "**********"
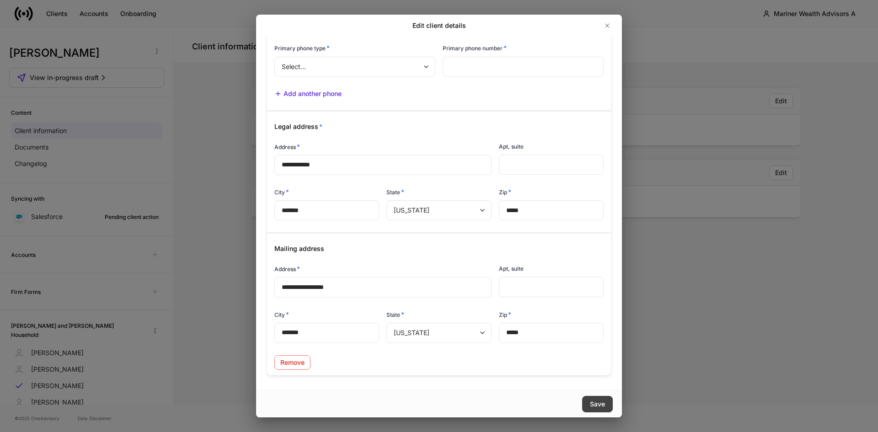
click at [601, 400] on div "Save" at bounding box center [597, 404] width 15 height 9
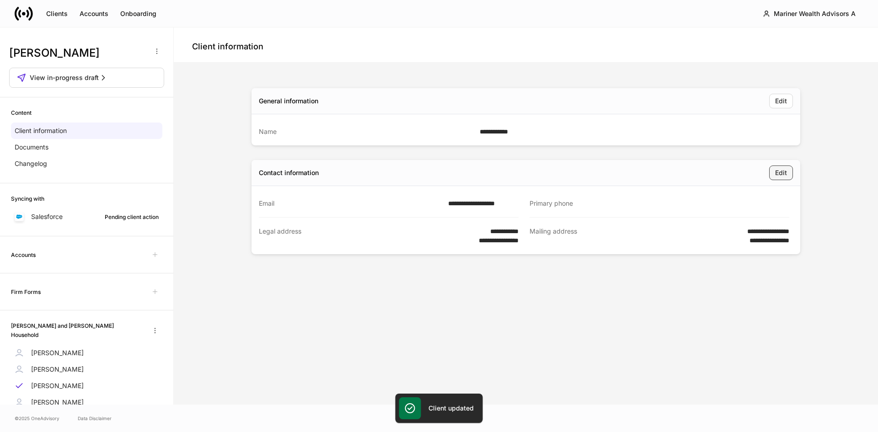
click at [787, 176] on div "Edit" at bounding box center [781, 172] width 12 height 9
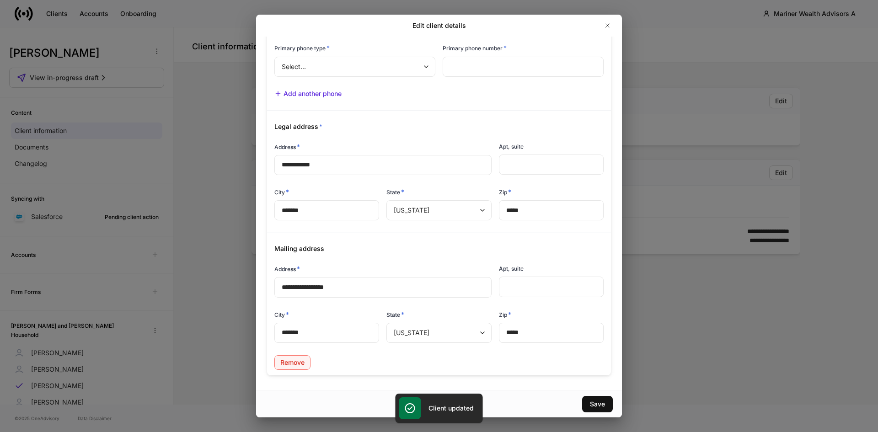
click at [294, 362] on div "Remove" at bounding box center [292, 362] width 24 height 9
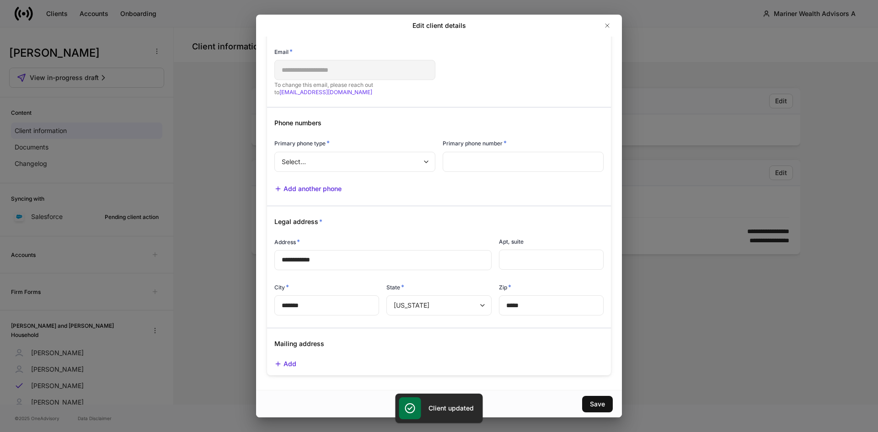
scroll to position [32, 0]
click at [593, 405] on div "Save" at bounding box center [597, 404] width 15 height 9
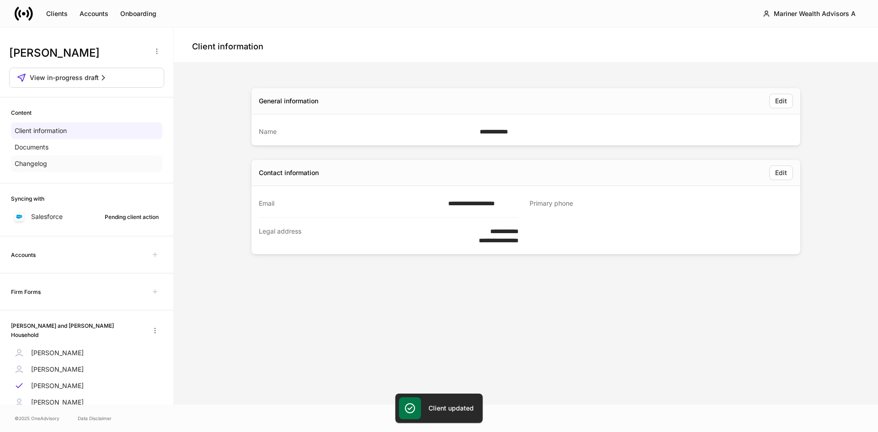
click at [25, 160] on p "Changelog" at bounding box center [31, 163] width 32 height 9
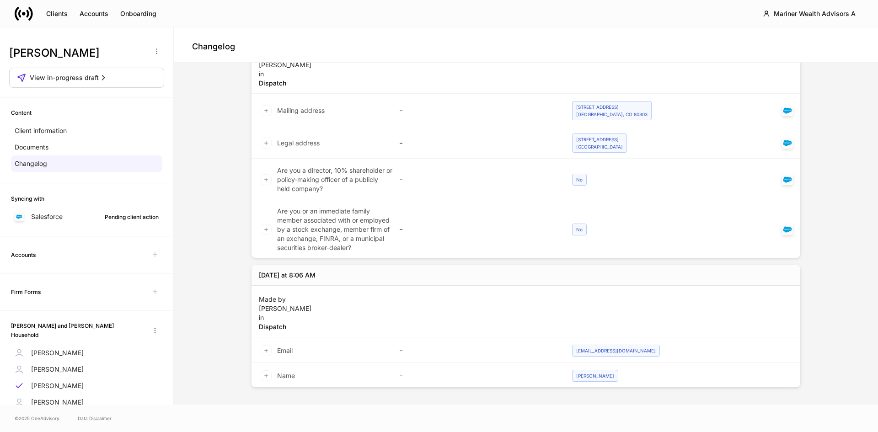
scroll to position [88, 0]
click at [823, 16] on div "Mariner Wealth Advisors A" at bounding box center [815, 13] width 82 height 9
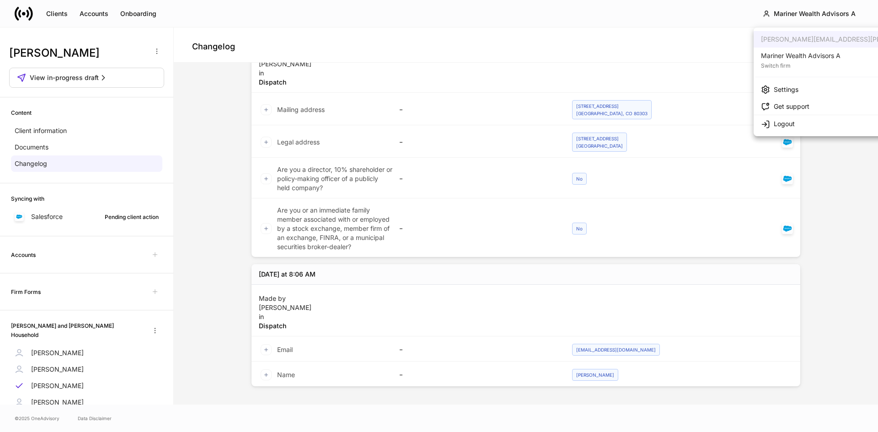
click at [795, 60] on div "Mariner Wealth Advisors A" at bounding box center [801, 55] width 80 height 9
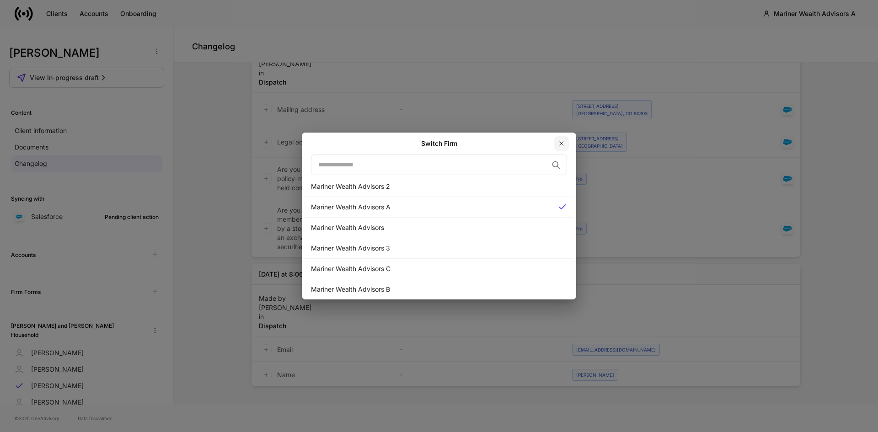
click at [563, 143] on icon "button" at bounding box center [561, 143] width 7 height 7
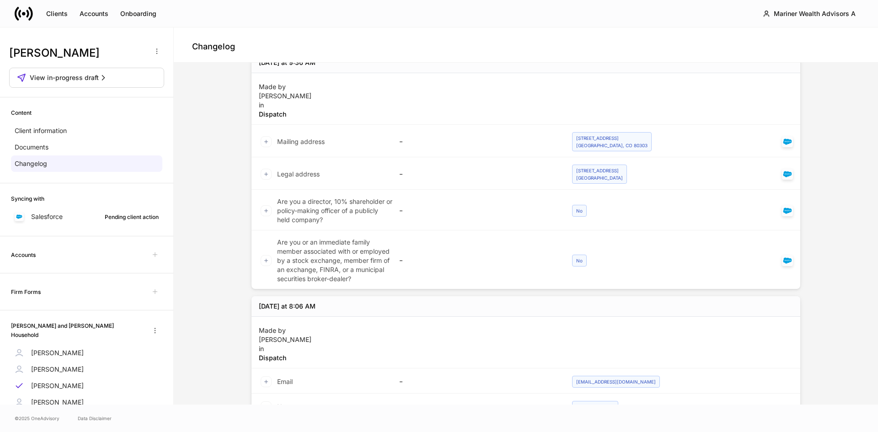
scroll to position [0, 0]
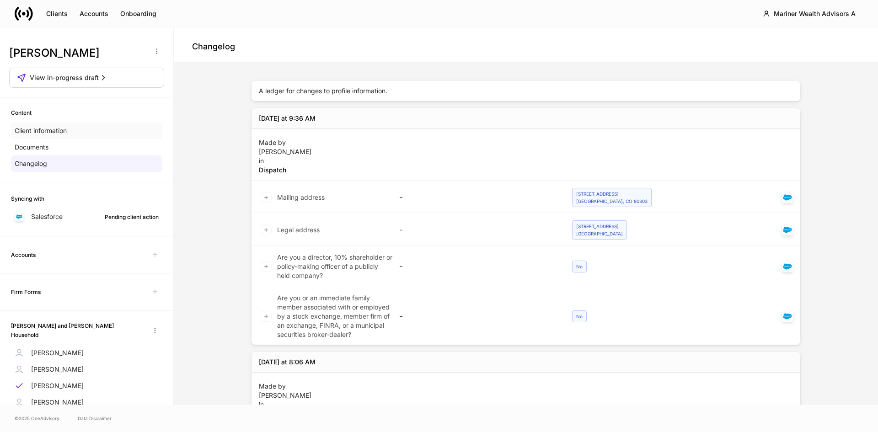
click at [59, 128] on p "Client information" at bounding box center [41, 130] width 52 height 9
